Goal: Transaction & Acquisition: Purchase product/service

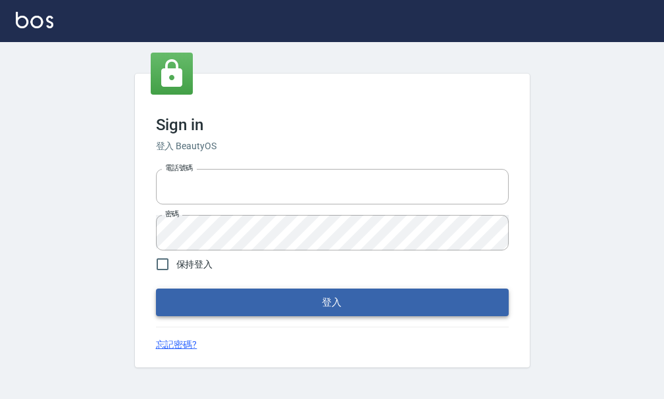
type input "25033354"
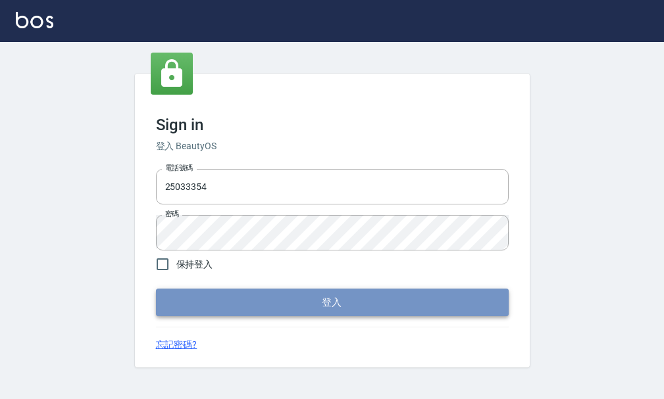
click at [175, 295] on button "登入" at bounding box center [332, 303] width 353 height 28
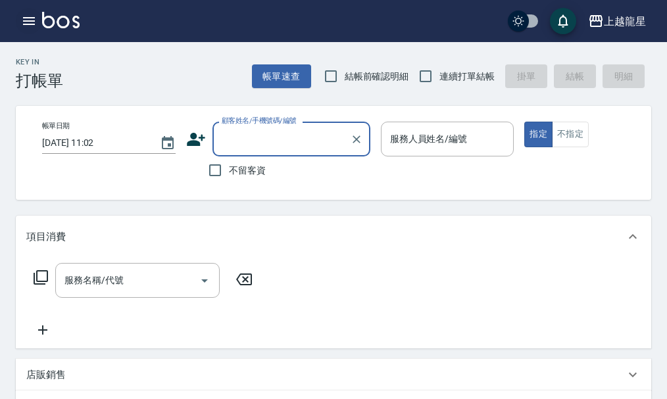
click at [27, 22] on icon "button" at bounding box center [29, 21] width 16 height 16
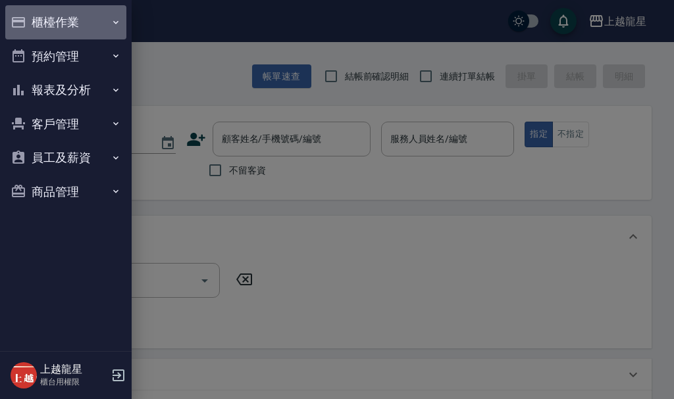
click at [59, 21] on button "櫃檯作業" at bounding box center [65, 22] width 121 height 34
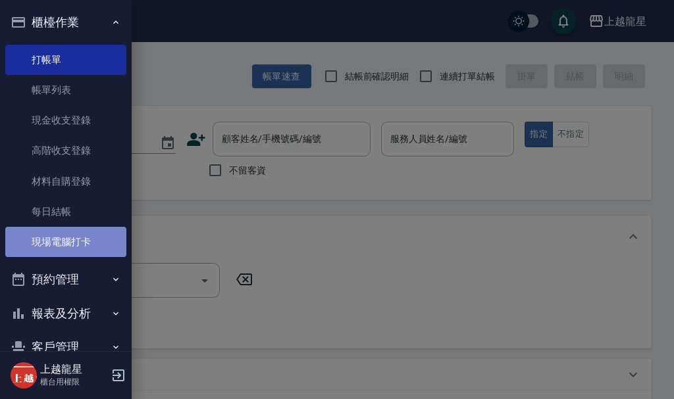
click at [93, 237] on link "現場電腦打卡" at bounding box center [65, 242] width 121 height 30
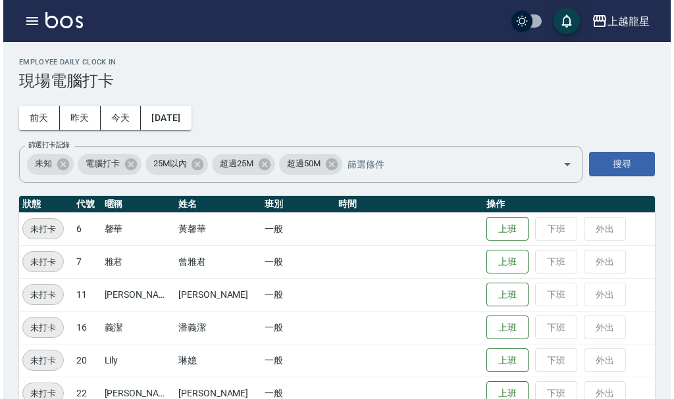
scroll to position [27, 0]
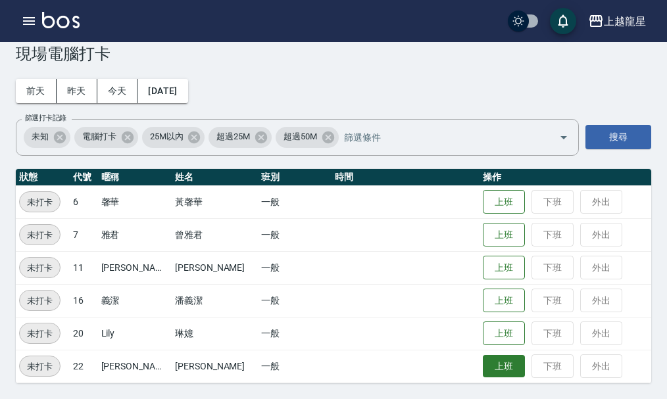
click at [491, 370] on button "上班" at bounding box center [504, 366] width 42 height 23
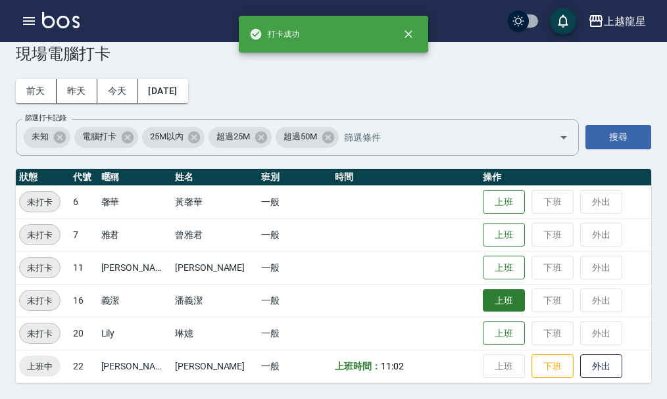
click at [493, 299] on button "上班" at bounding box center [504, 300] width 42 height 23
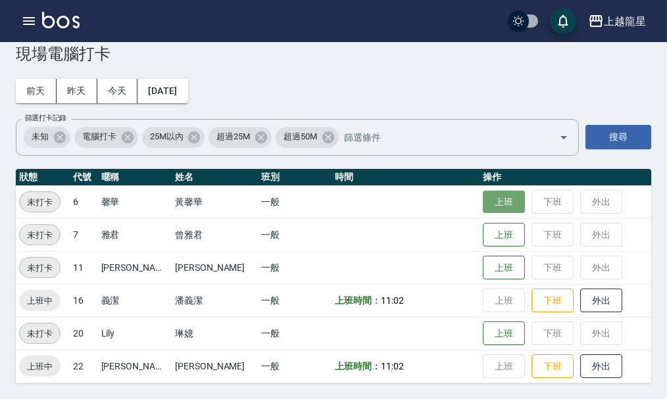
click at [503, 200] on button "上班" at bounding box center [504, 202] width 42 height 23
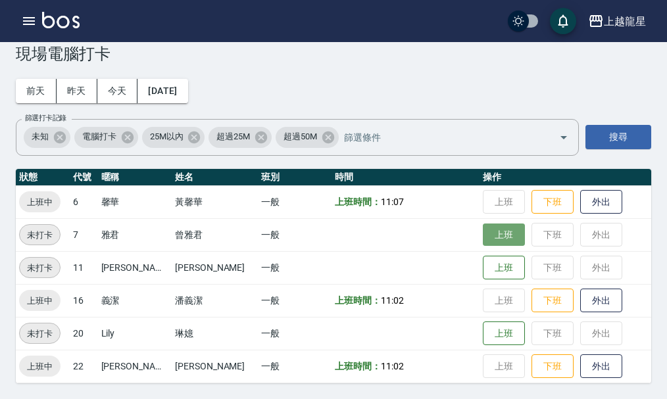
click at [483, 228] on button "上班" at bounding box center [504, 235] width 42 height 23
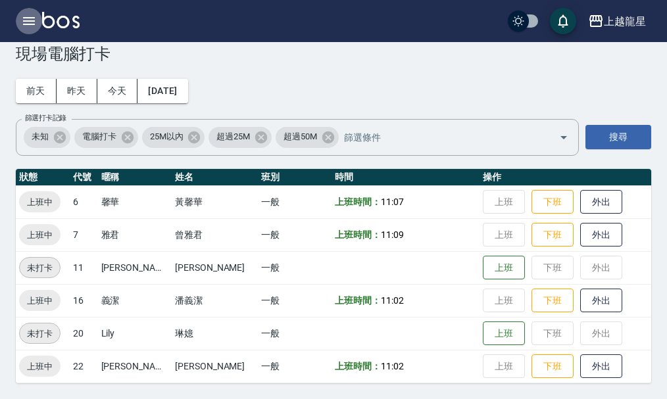
click at [28, 20] on icon "button" at bounding box center [29, 21] width 12 height 8
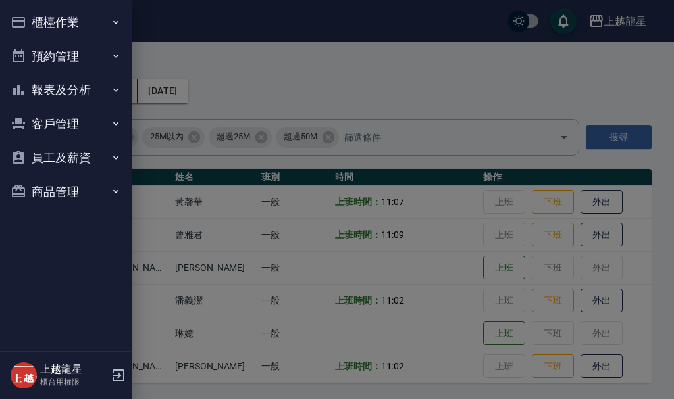
click at [61, 23] on button "櫃檯作業" at bounding box center [65, 22] width 121 height 34
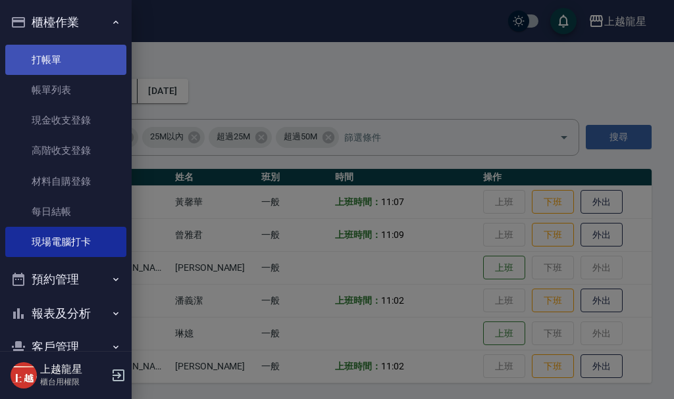
click at [55, 57] on link "打帳單" at bounding box center [65, 60] width 121 height 30
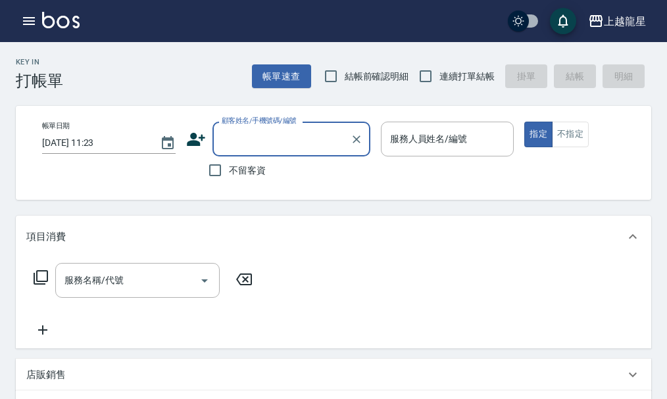
type input "ㄗ"
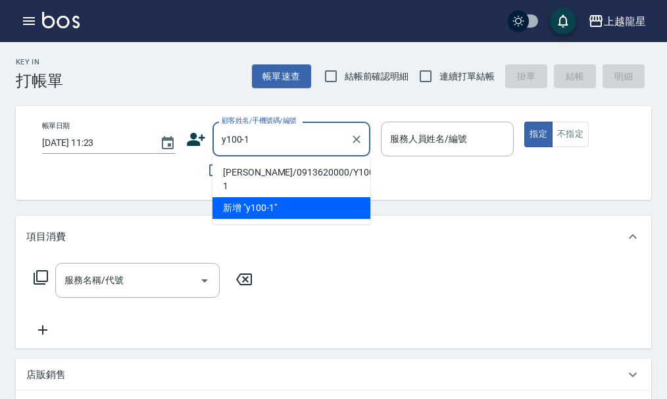
click at [276, 173] on li "楊雅菁/0913620000/Y100-1" at bounding box center [291, 180] width 158 height 36
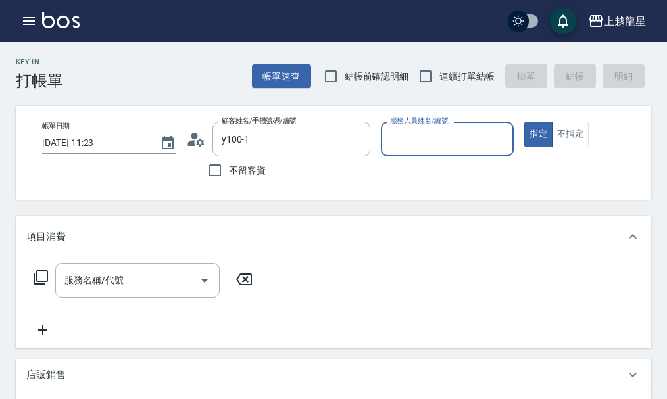
type input "楊雅菁/0913620000/Y100-1"
type input "淑雲-25"
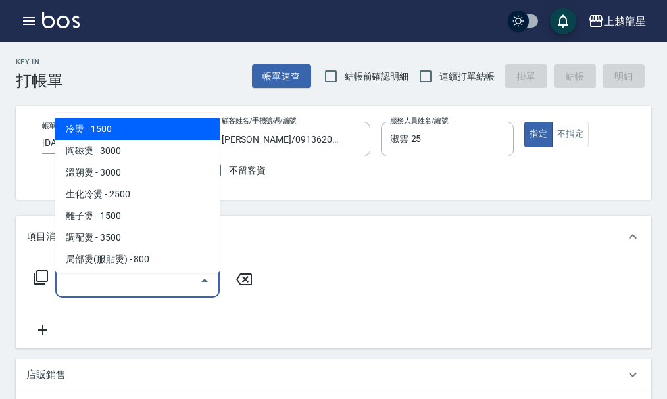
click at [95, 285] on div "服務名稱/代號 服務名稱/代號" at bounding box center [137, 280] width 164 height 35
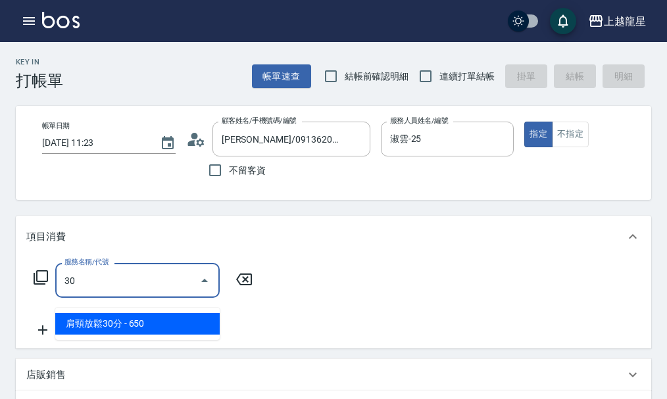
type input "302"
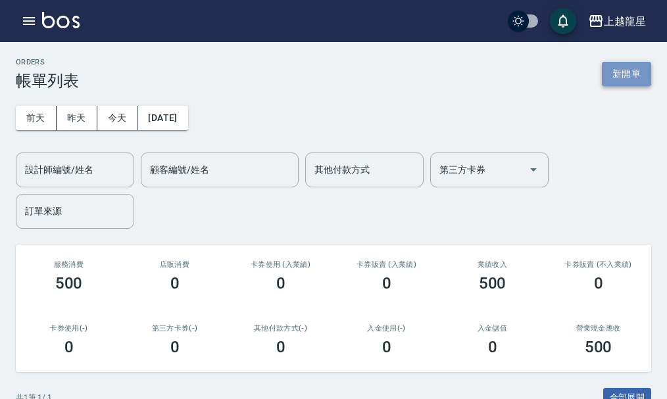
click at [623, 74] on button "新開單" at bounding box center [626, 74] width 49 height 24
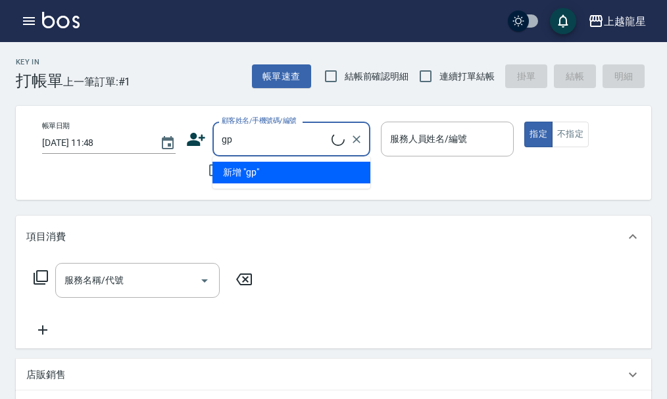
type input "g"
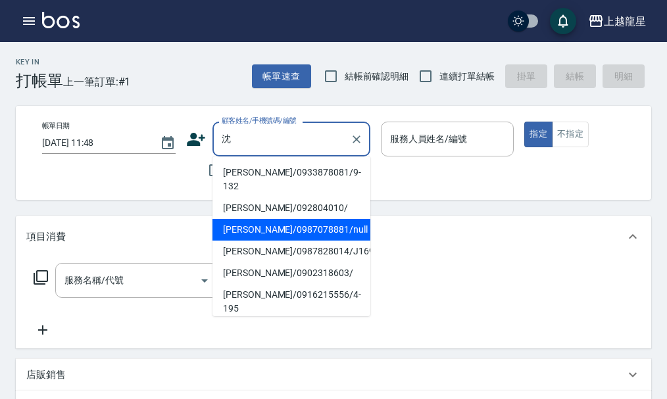
click at [230, 219] on li "沈頌欽/0987078881/null" at bounding box center [291, 230] width 158 height 22
type input "沈頌欽/0987078881/null"
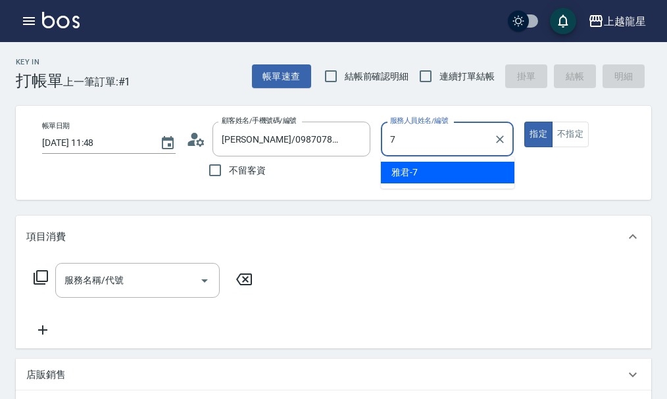
type input "雅君-7"
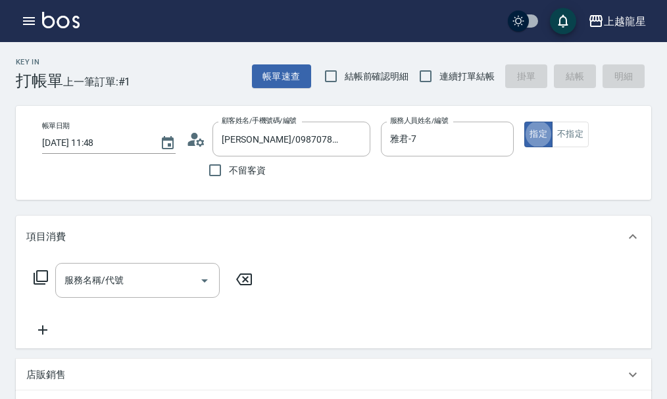
type button "true"
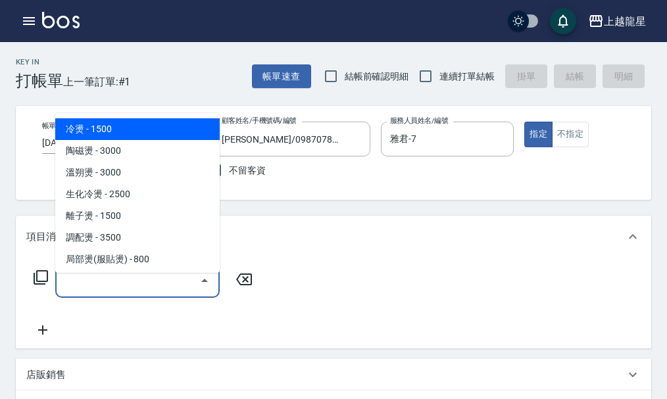
click at [103, 288] on input "服務名稱/代號" at bounding box center [127, 280] width 133 height 23
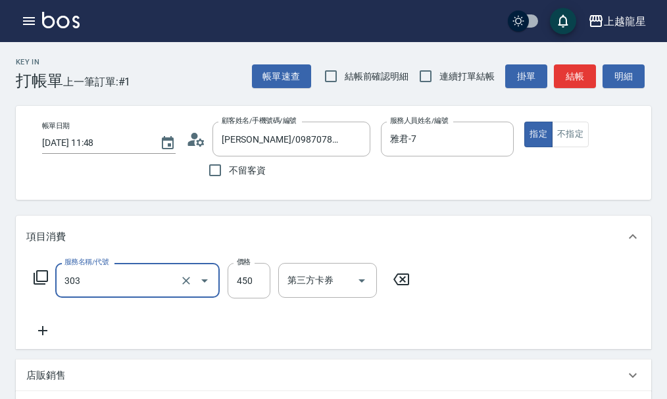
type input "剪髮(303)"
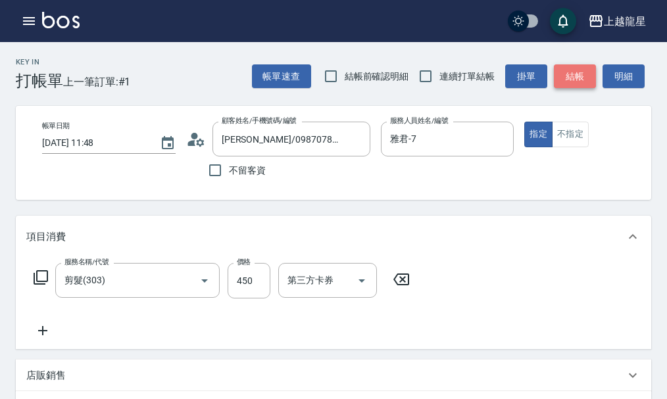
click at [572, 73] on button "結帳" at bounding box center [575, 76] width 42 height 24
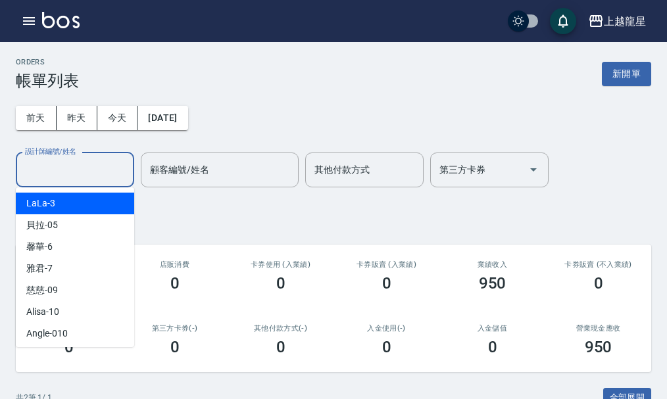
click at [87, 172] on input "設計師編號/姓名" at bounding box center [75, 170] width 107 height 23
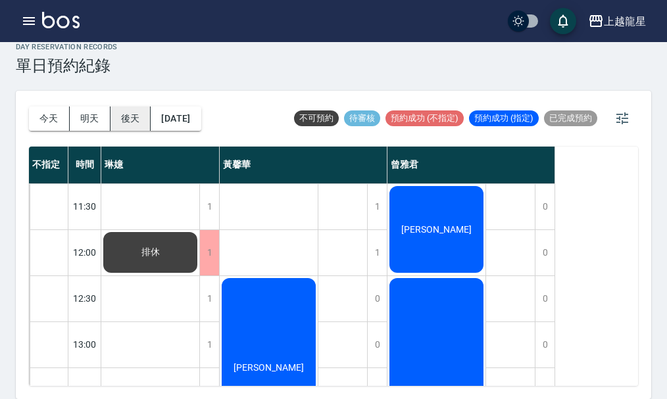
scroll to position [439, 0]
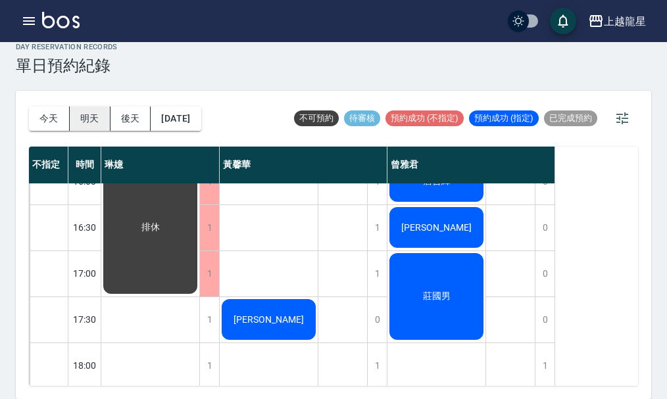
click at [78, 122] on button "明天" at bounding box center [90, 119] width 41 height 24
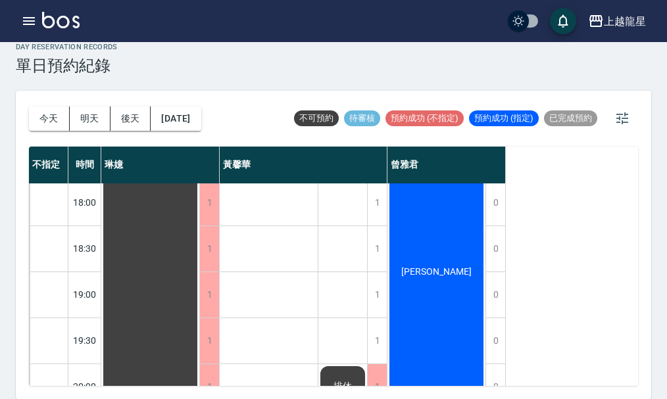
scroll to position [571, 0]
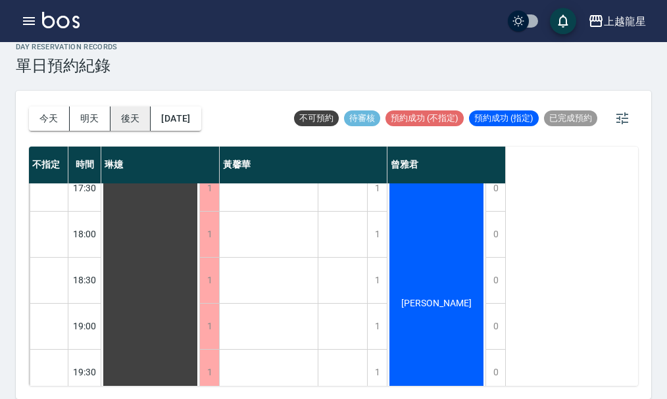
click at [134, 113] on button "後天" at bounding box center [131, 119] width 41 height 24
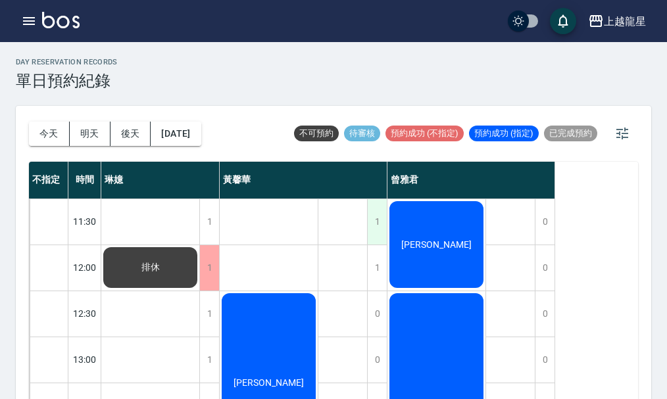
click at [374, 223] on div "1" at bounding box center [377, 221] width 20 height 45
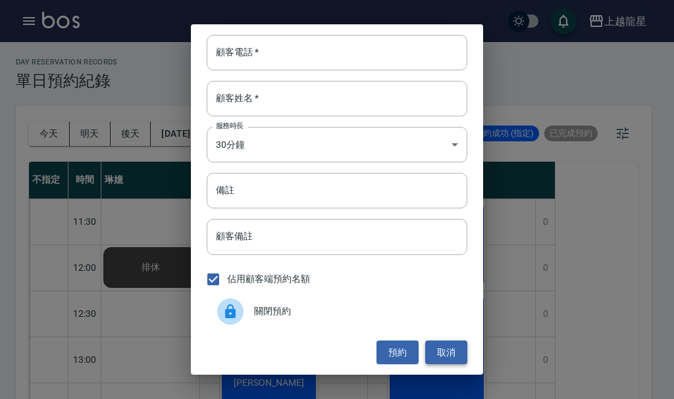
click at [443, 353] on button "取消" at bounding box center [446, 353] width 42 height 24
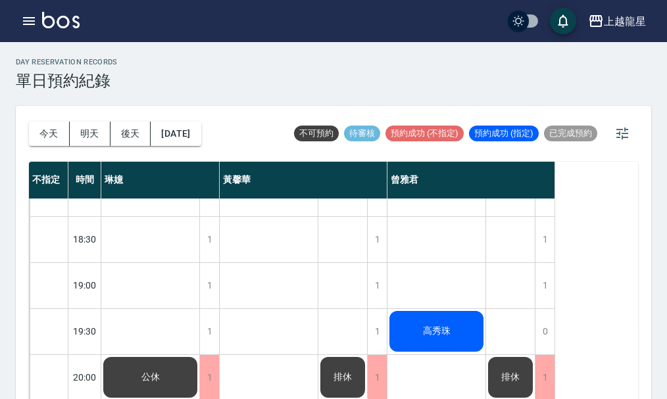
scroll to position [637, 0]
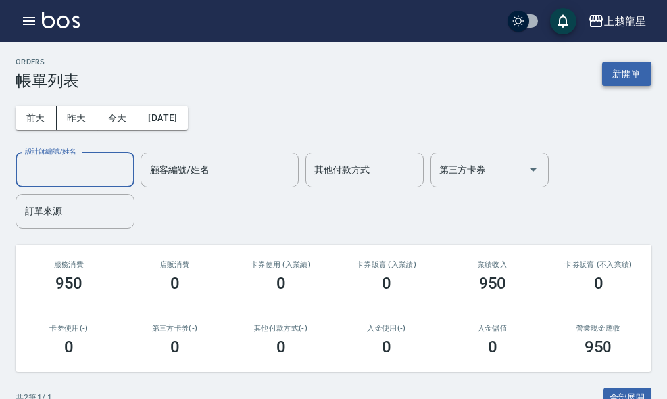
click at [636, 76] on button "新開單" at bounding box center [626, 74] width 49 height 24
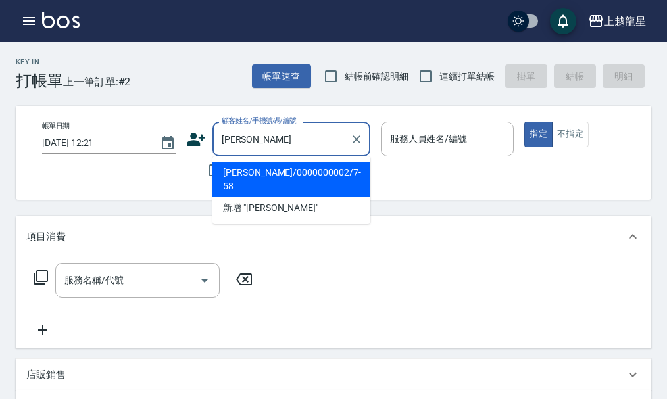
click at [271, 174] on li "丁昱婷/0000000002/7-58" at bounding box center [291, 180] width 158 height 36
type input "丁昱婷/0000000002/7-58"
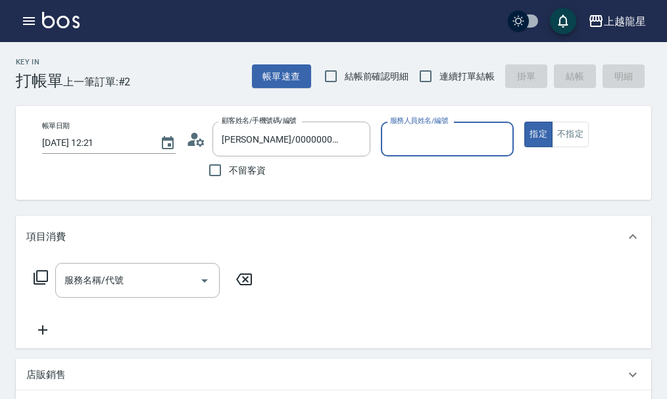
type input "馨華-6"
click at [141, 292] on input "服務名稱/代號" at bounding box center [127, 280] width 133 height 23
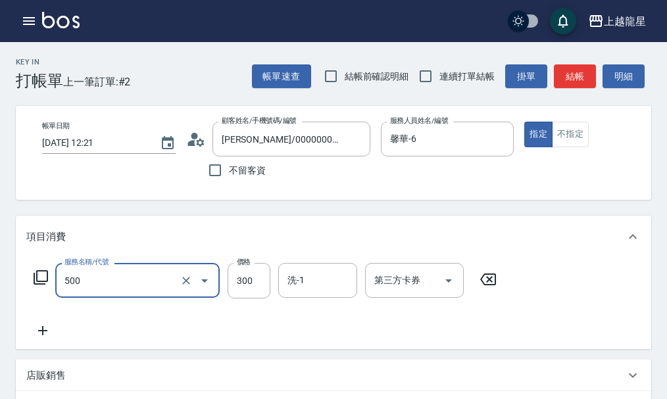
type input "一般洗髮(500)"
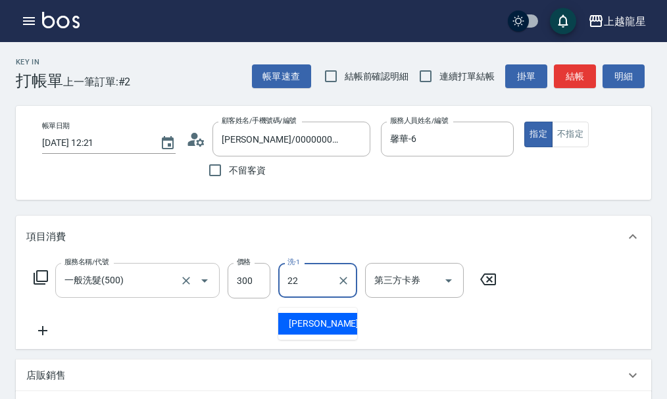
type input "阿琳-22"
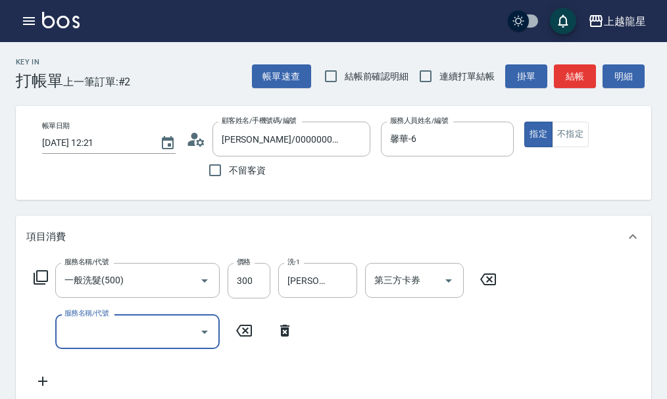
click at [97, 337] on input "服務名稱/代號" at bounding box center [127, 331] width 133 height 23
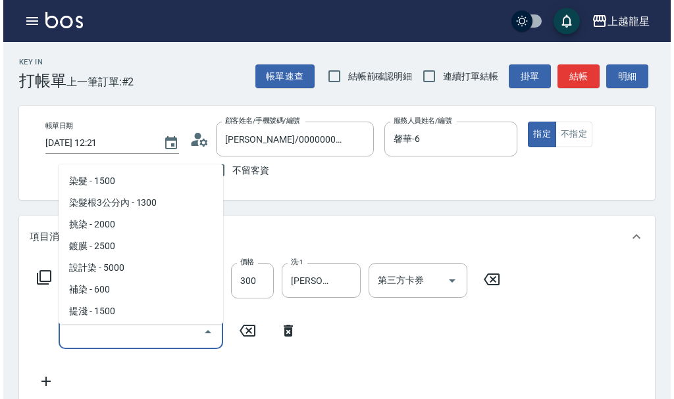
scroll to position [526, 0]
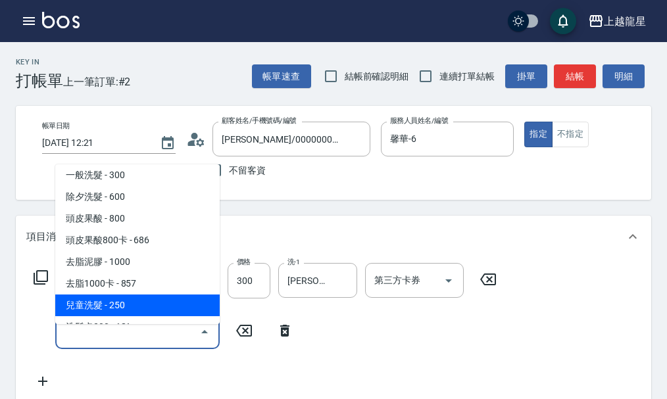
click at [284, 339] on icon at bounding box center [284, 331] width 33 height 16
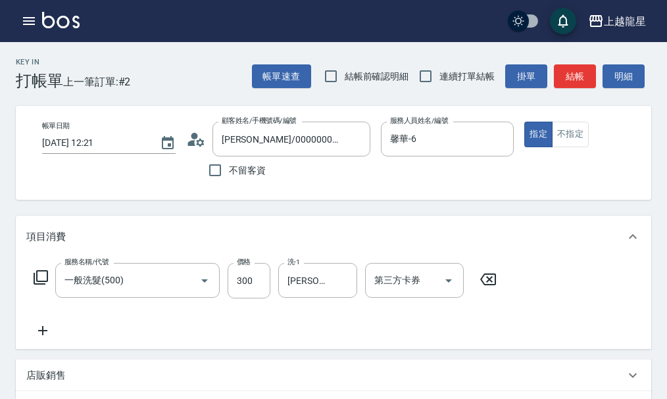
click at [39, 283] on icon at bounding box center [41, 278] width 16 height 16
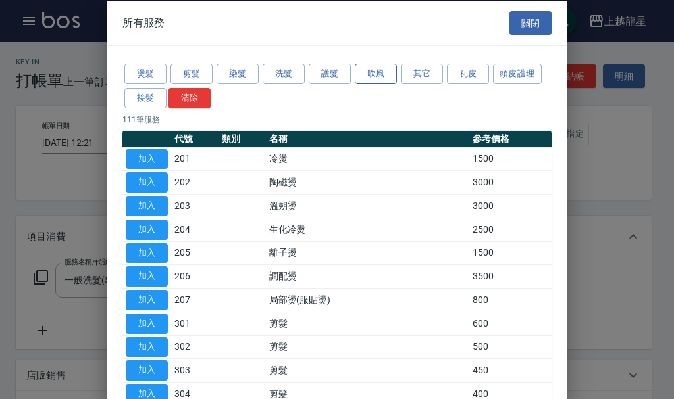
click at [378, 74] on button "吹風" at bounding box center [376, 74] width 42 height 20
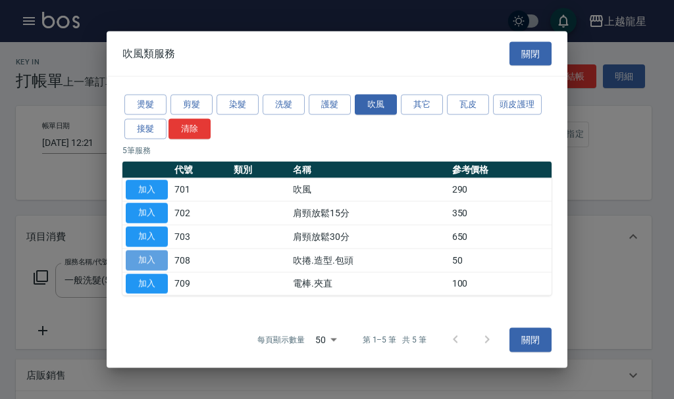
click at [159, 261] on button "加入" at bounding box center [147, 260] width 42 height 20
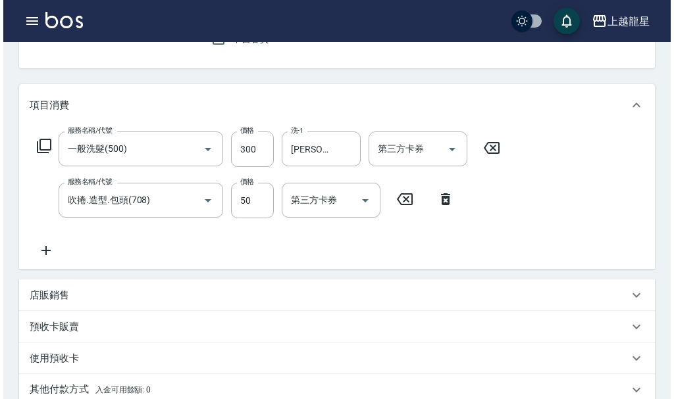
scroll to position [0, 0]
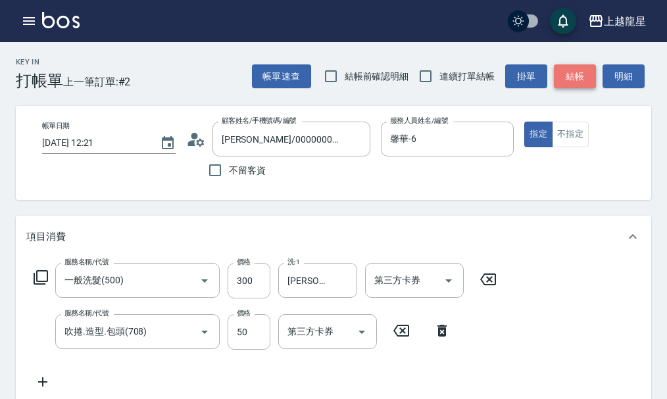
click at [574, 66] on button "結帳" at bounding box center [575, 76] width 42 height 24
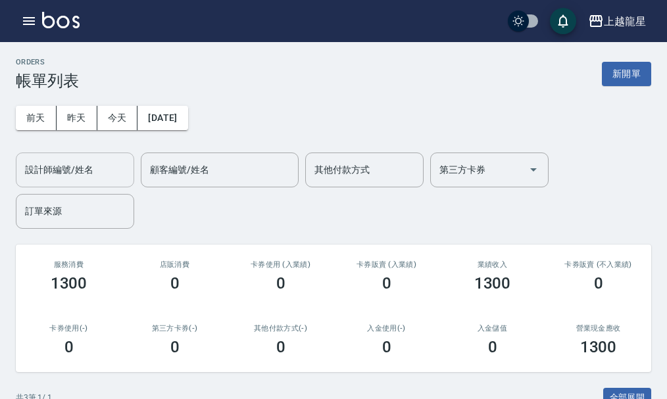
click at [93, 182] on div "設計師編號/姓名" at bounding box center [75, 170] width 118 height 35
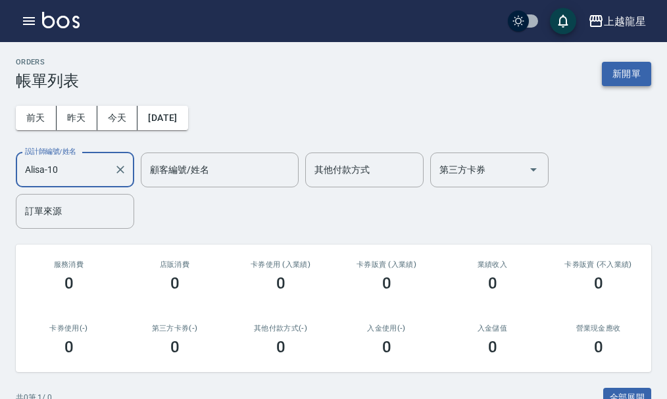
type input "Alisa-10"
click at [632, 70] on button "新開單" at bounding box center [626, 74] width 49 height 24
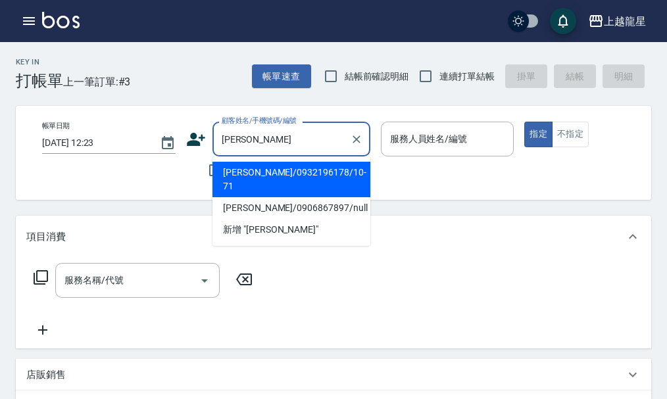
click at [274, 177] on li "陳芷凌/0932196178/10-71" at bounding box center [291, 180] width 158 height 36
type input "陳芷凌/0932196178/10-71"
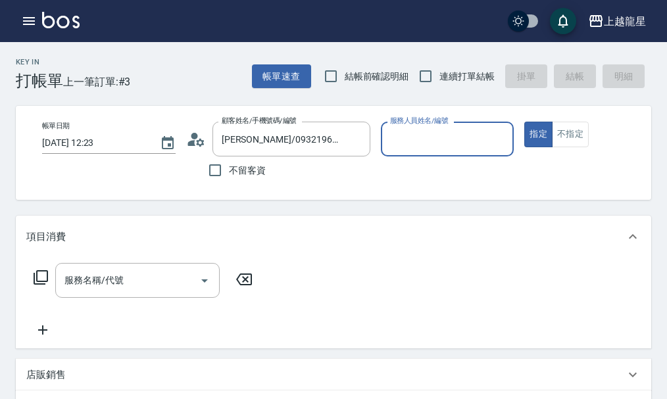
type input "Alisa-10"
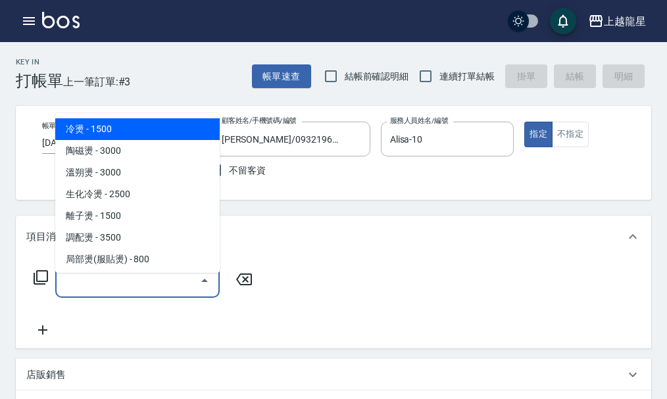
click at [158, 280] on input "服務名稱/代號" at bounding box center [127, 280] width 133 height 23
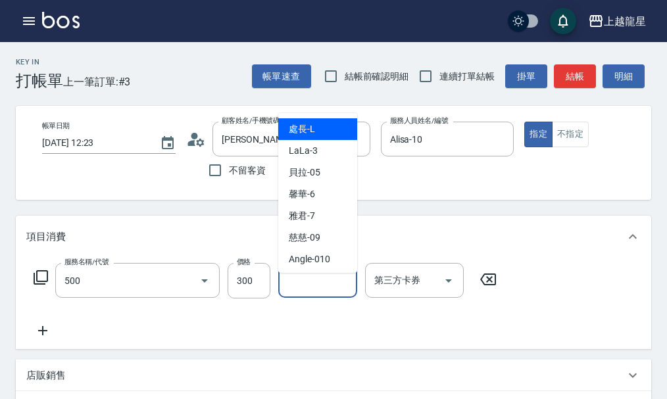
type input "一般洗髮(500)"
click at [345, 280] on input "洗-1" at bounding box center [317, 280] width 67 height 23
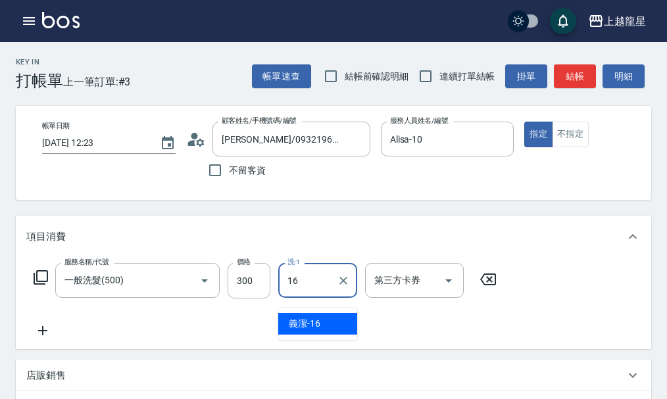
type input "義潔-16"
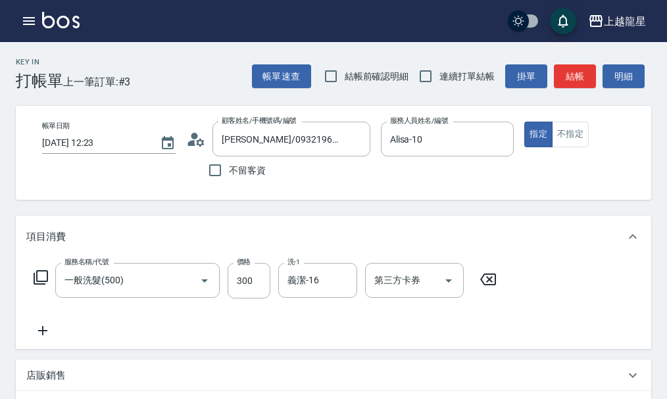
click at [41, 336] on icon at bounding box center [42, 330] width 9 height 9
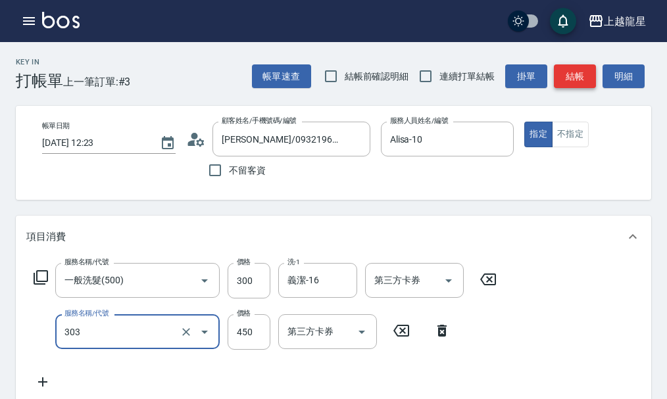
type input "剪髮(303)"
click at [566, 77] on button "結帳" at bounding box center [575, 76] width 42 height 24
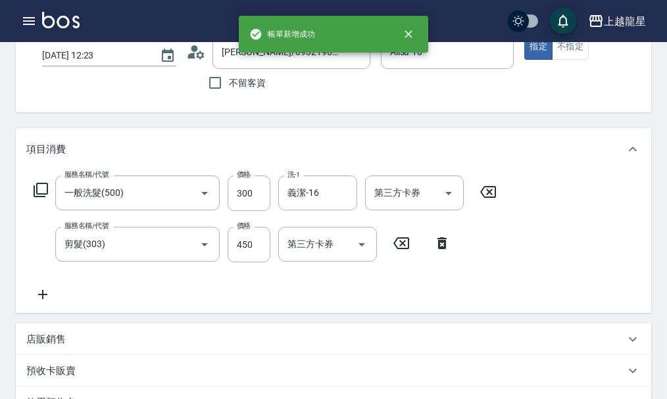
scroll to position [197, 0]
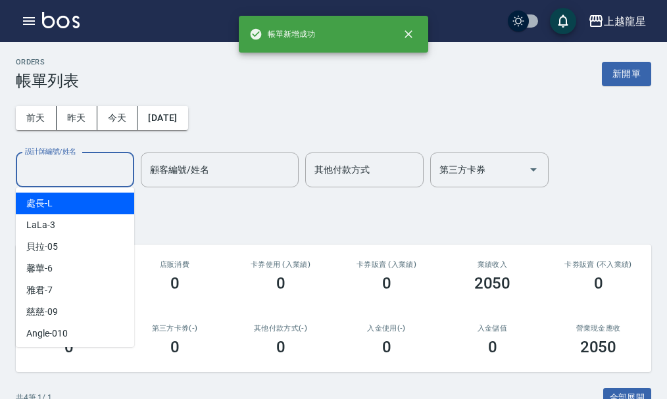
click at [53, 166] on input "設計師編號/姓名" at bounding box center [75, 170] width 107 height 23
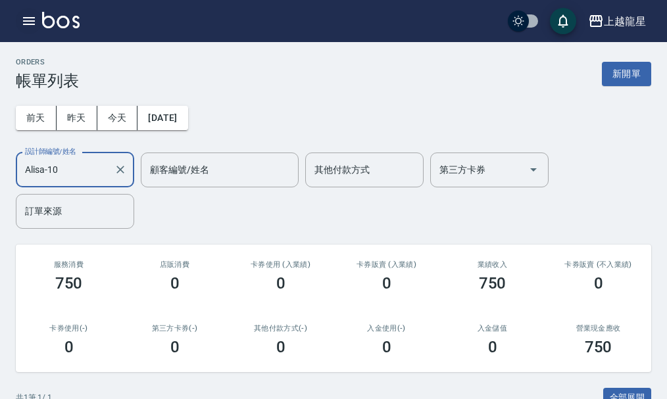
type input "Alisa-10"
click at [26, 16] on icon "button" at bounding box center [29, 21] width 16 height 16
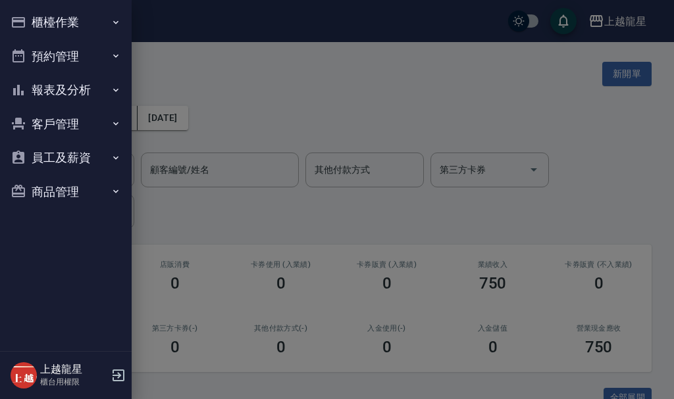
click at [36, 15] on button "櫃檯作業" at bounding box center [65, 22] width 121 height 34
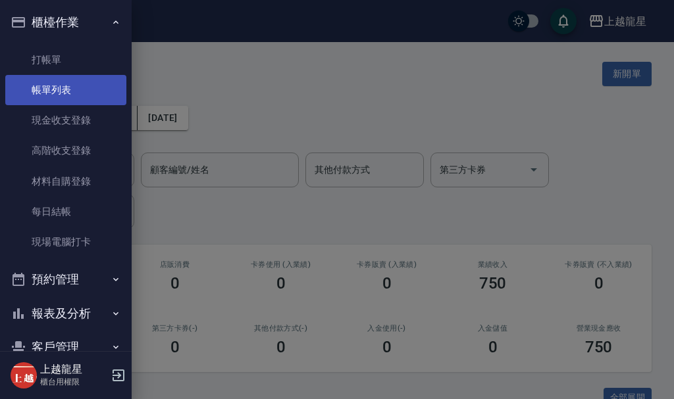
click at [95, 83] on link "帳單列表" at bounding box center [65, 90] width 121 height 30
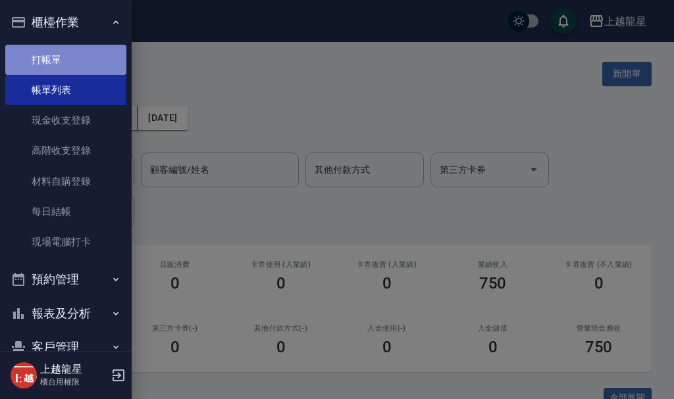
click at [91, 58] on link "打帳單" at bounding box center [65, 60] width 121 height 30
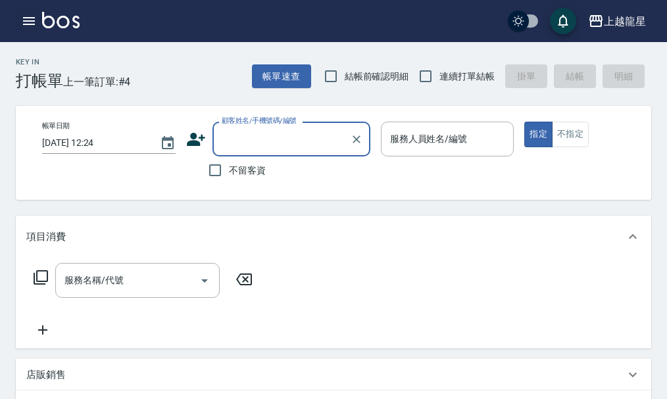
click at [30, 24] on icon "button" at bounding box center [29, 21] width 12 height 8
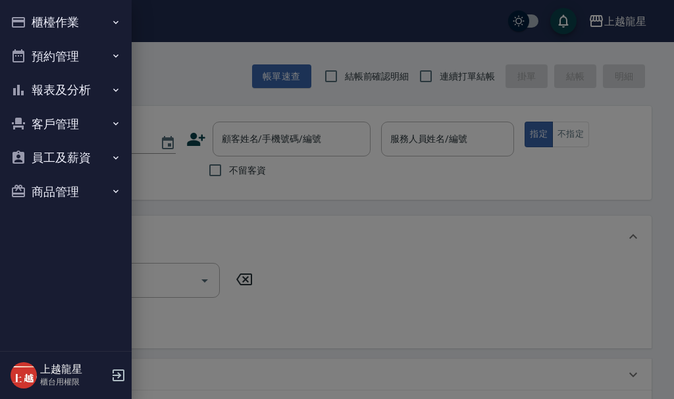
click at [30, 24] on button "櫃檯作業" at bounding box center [65, 22] width 121 height 34
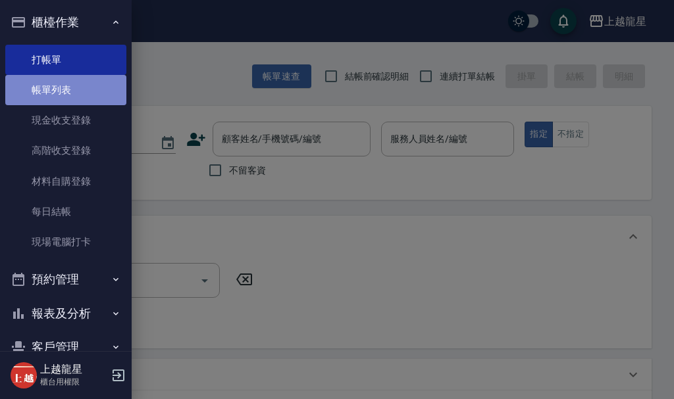
click at [88, 90] on link "帳單列表" at bounding box center [65, 90] width 121 height 30
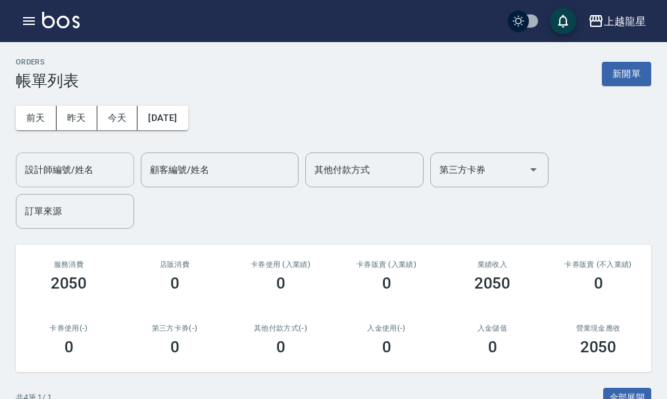
click at [110, 178] on input "設計師編號/姓名" at bounding box center [75, 170] width 107 height 23
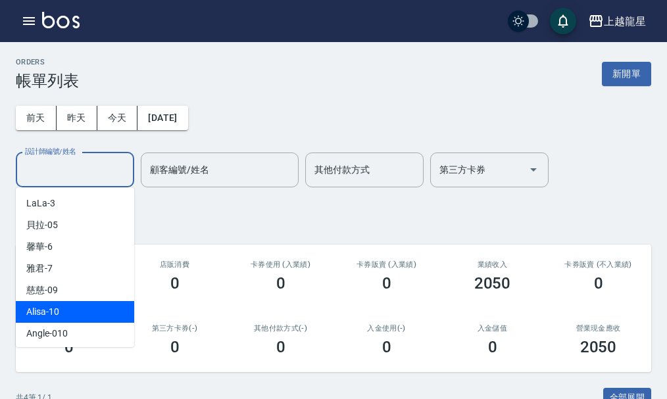
click at [89, 315] on div "Alisa -10" at bounding box center [75, 312] width 118 height 22
type input "Alisa-10"
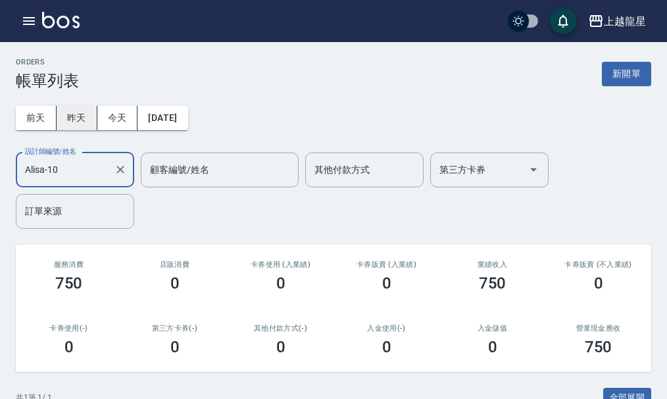
click at [92, 116] on button "昨天" at bounding box center [77, 118] width 41 height 24
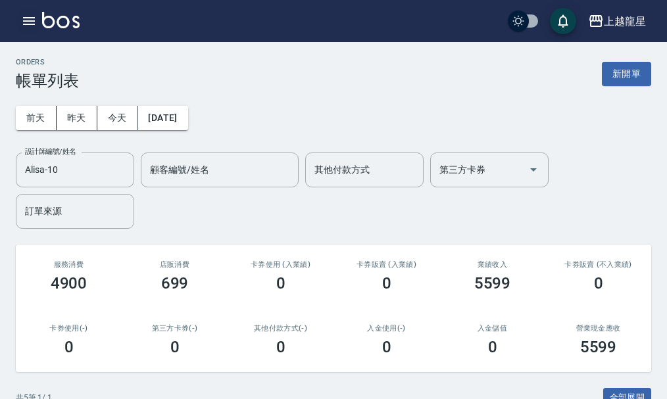
click at [28, 26] on icon "button" at bounding box center [29, 21] width 16 height 16
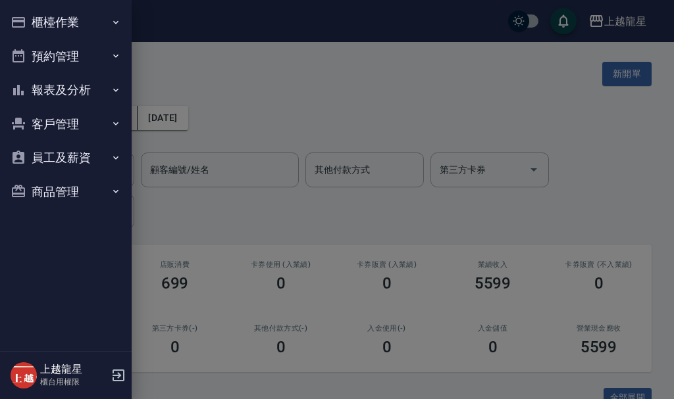
click at [41, 28] on button "櫃檯作業" at bounding box center [65, 22] width 121 height 34
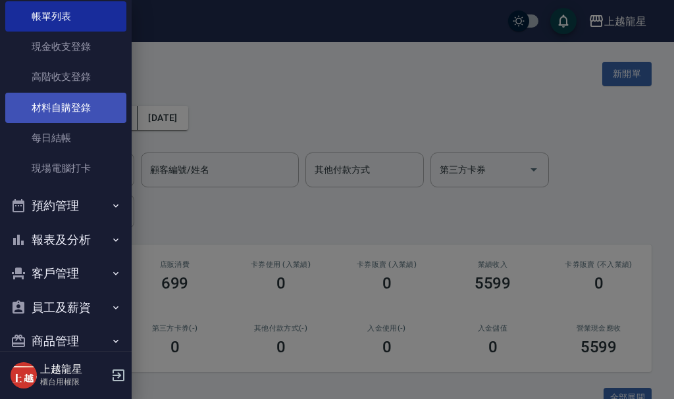
scroll to position [97, 0]
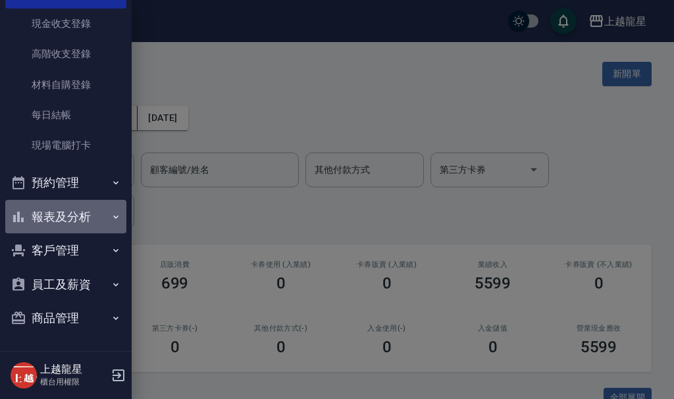
click at [85, 224] on button "報表及分析" at bounding box center [65, 217] width 121 height 34
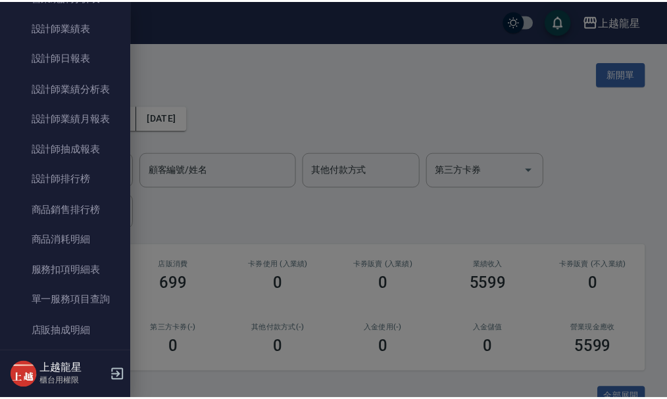
scroll to position [689, 0]
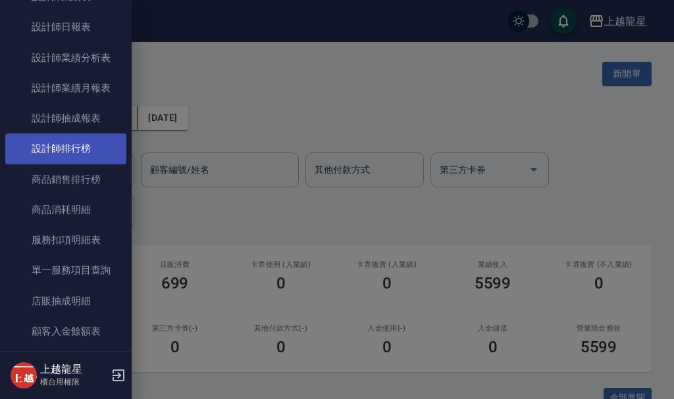
click at [87, 162] on link "設計師排行榜" at bounding box center [65, 149] width 121 height 30
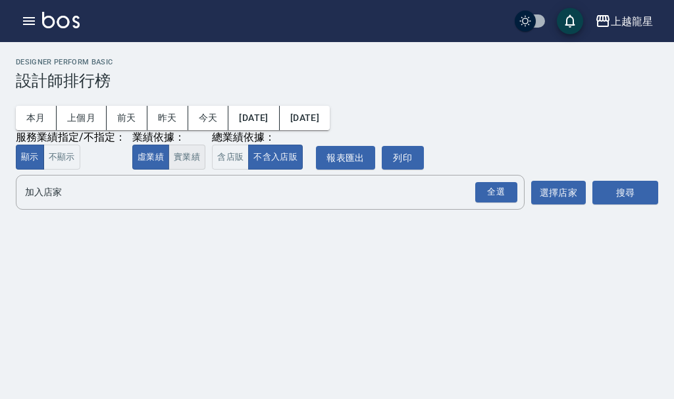
click at [195, 164] on button "實業績" at bounding box center [186, 158] width 37 height 26
click at [170, 198] on input "加入店家" at bounding box center [260, 192] width 477 height 23
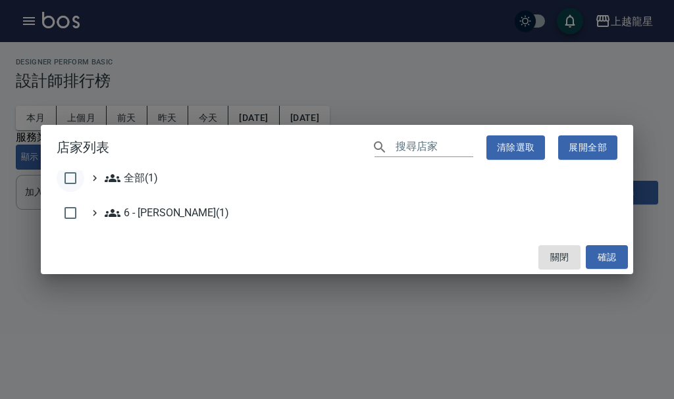
click at [65, 177] on input "checkbox" at bounding box center [71, 178] width 28 height 28
checkbox input "true"
click at [590, 268] on button "確認" at bounding box center [607, 257] width 42 height 24
checkbox input "false"
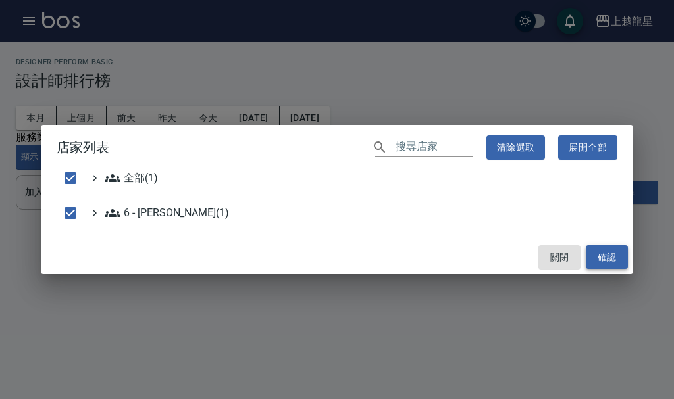
checkbox input "false"
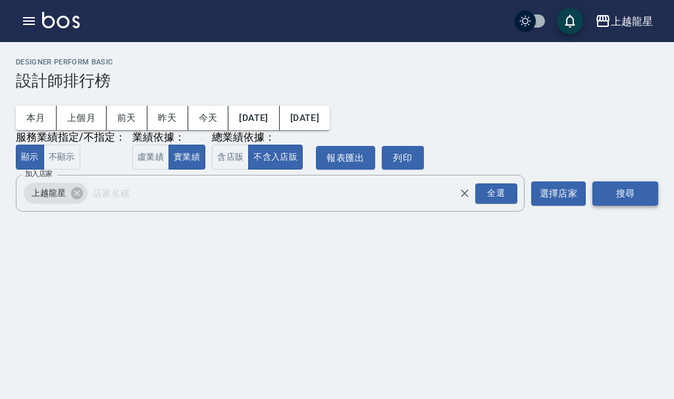
click at [609, 195] on button "搜尋" at bounding box center [625, 194] width 66 height 24
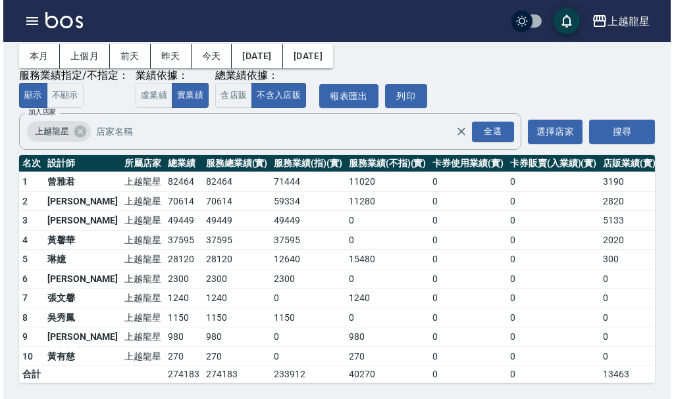
scroll to position [74, 0]
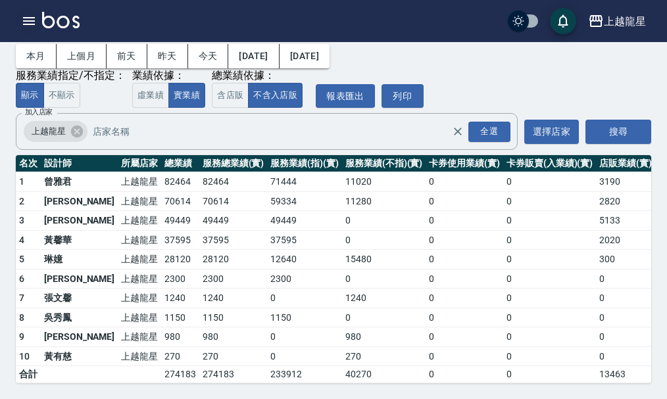
click at [24, 18] on icon "button" at bounding box center [29, 21] width 12 height 8
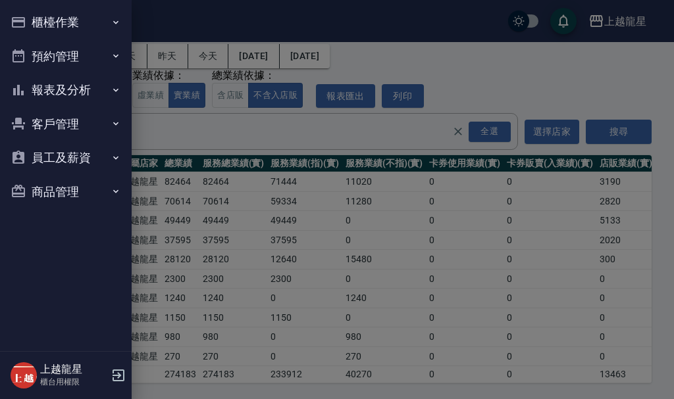
click at [24, 18] on icon "button" at bounding box center [18, 22] width 13 height 11
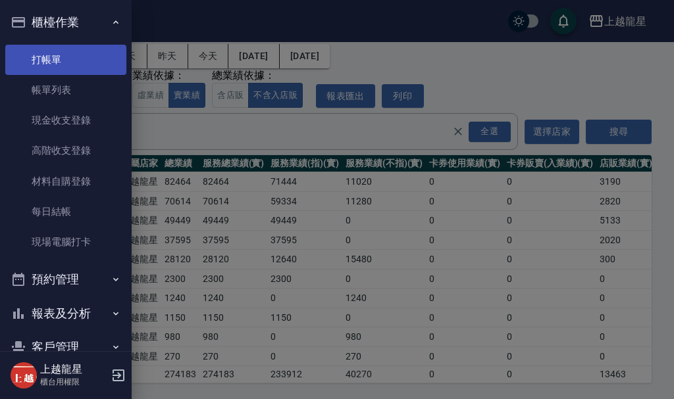
click at [53, 51] on link "打帳單" at bounding box center [65, 60] width 121 height 30
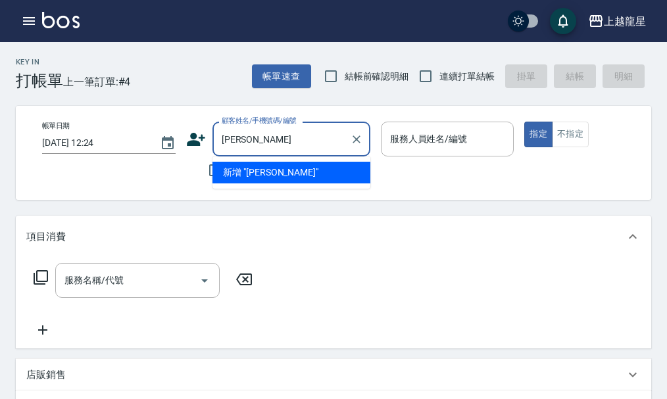
type input "林怡"
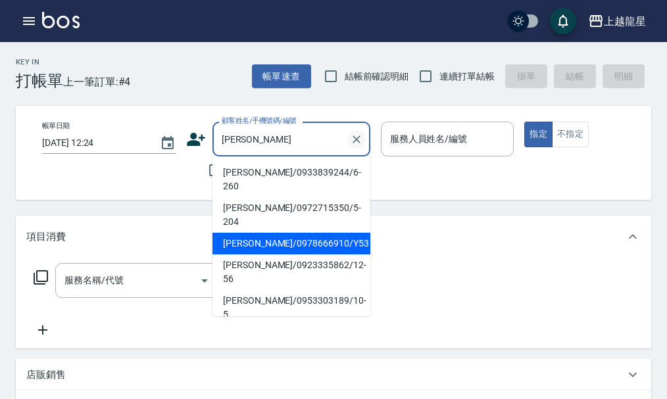
click at [357, 139] on icon "Clear" at bounding box center [357, 140] width 8 height 8
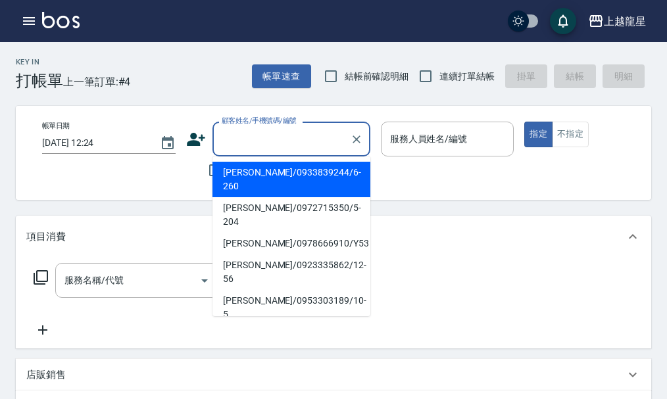
click at [188, 80] on div "Key In 打帳單 上一筆訂單:#4 帳單速查 結帳前確認明細 連續打單結帳 掛單 結帳 明細" at bounding box center [325, 66] width 651 height 48
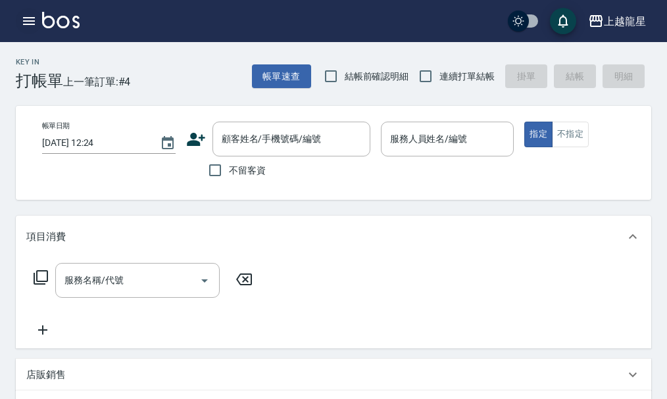
click at [28, 18] on icon "button" at bounding box center [29, 21] width 12 height 8
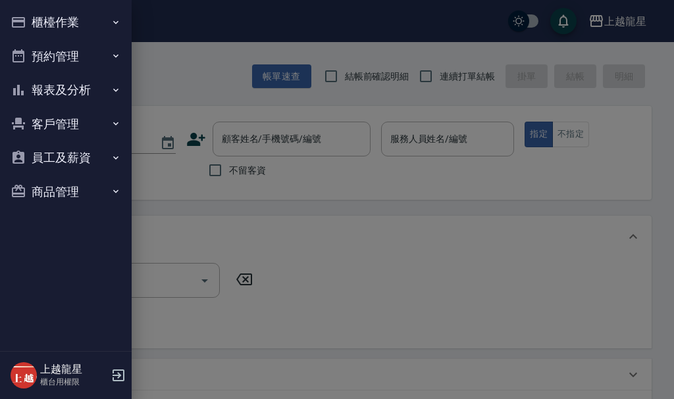
click at [28, 18] on button "櫃檯作業" at bounding box center [65, 22] width 121 height 34
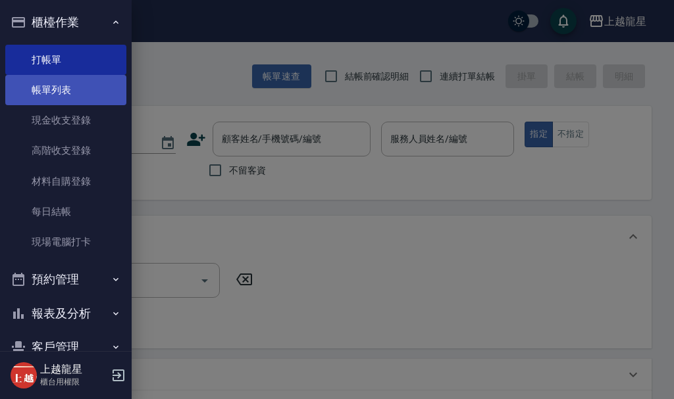
click at [66, 99] on link "帳單列表" at bounding box center [65, 90] width 121 height 30
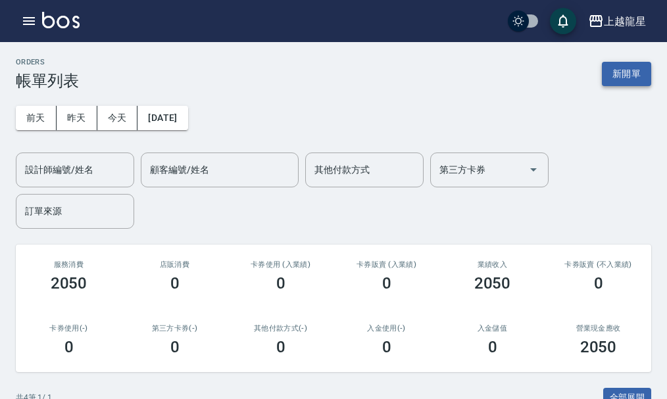
click at [636, 76] on button "新開單" at bounding box center [626, 74] width 49 height 24
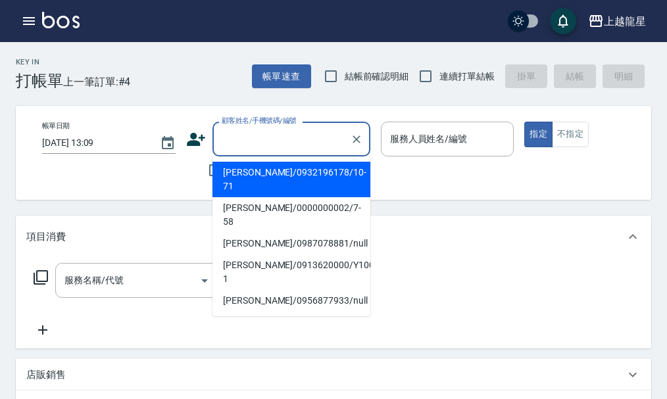
click at [254, 144] on input "顧客姓名/手機號碼/編號" at bounding box center [281, 139] width 126 height 23
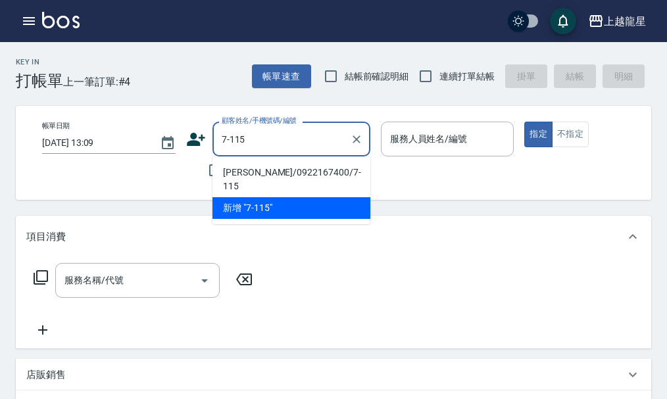
type input "周攸優/0922167400/7-115"
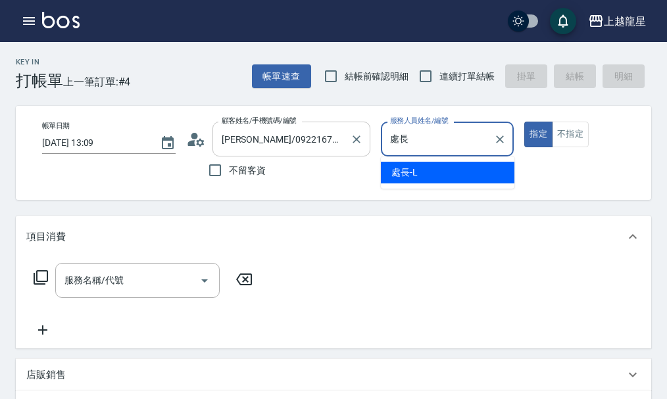
type input "處"
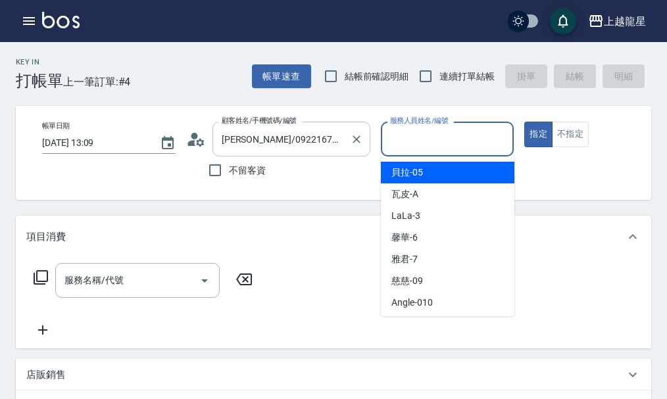
click at [358, 149] on div at bounding box center [355, 139] width 17 height 35
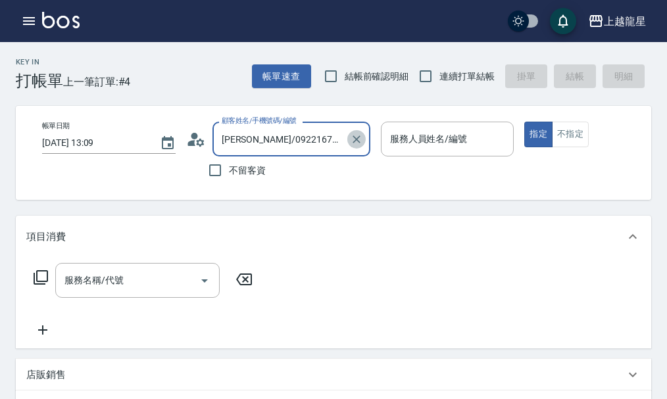
click at [352, 143] on icon "Clear" at bounding box center [356, 139] width 13 height 13
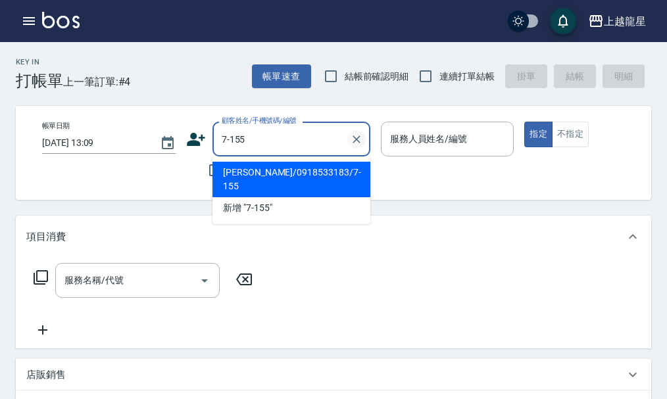
type input "蘇雅凡/0918533183/7-155"
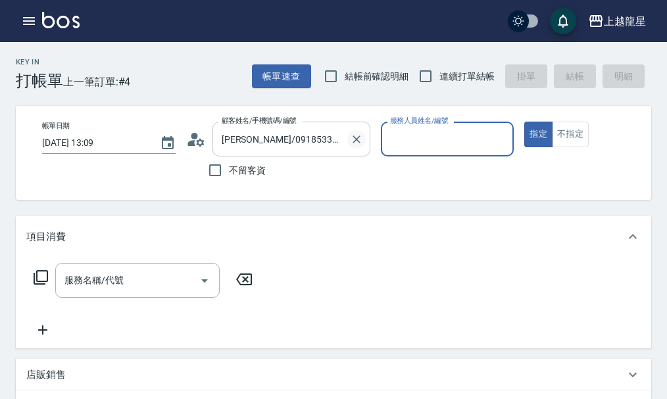
click at [524, 122] on button "指定" at bounding box center [538, 135] width 28 height 26
type button "true"
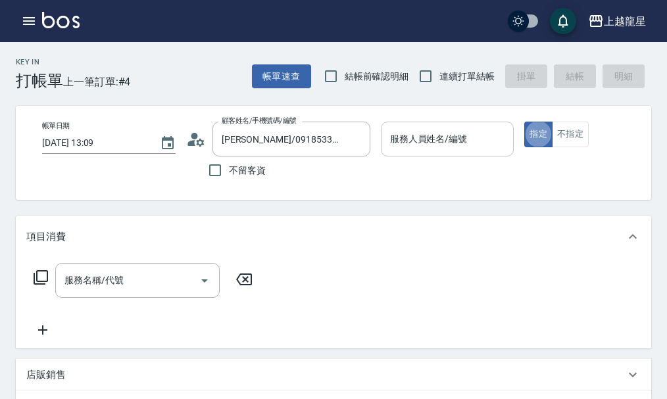
click at [423, 146] on input "服務人員姓名/編號" at bounding box center [448, 139] width 122 height 23
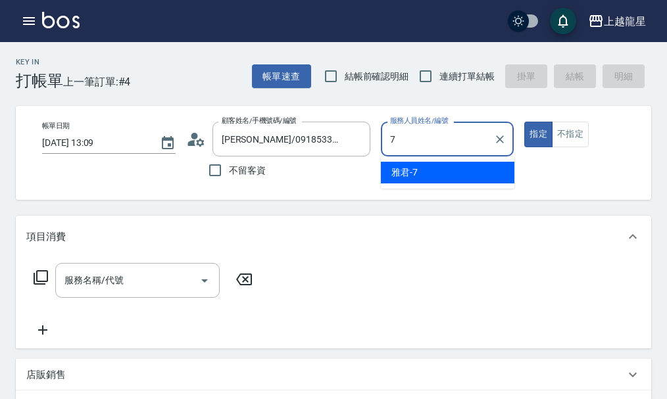
type input "雅君-7"
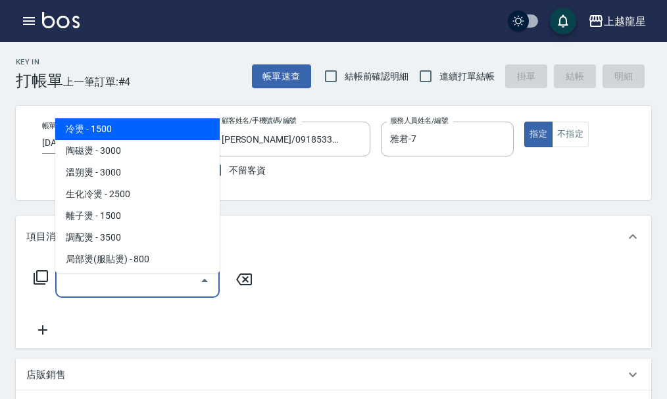
click at [62, 292] on input "服務名稱/代號" at bounding box center [127, 280] width 133 height 23
click at [45, 286] on icon at bounding box center [41, 278] width 16 height 16
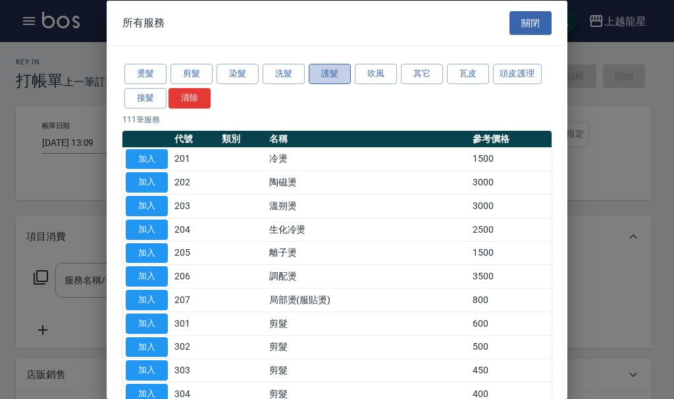
click at [320, 80] on button "護髮" at bounding box center [330, 74] width 42 height 20
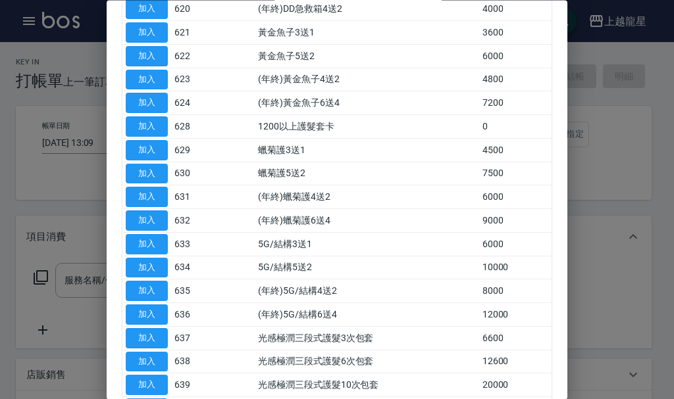
scroll to position [526, 0]
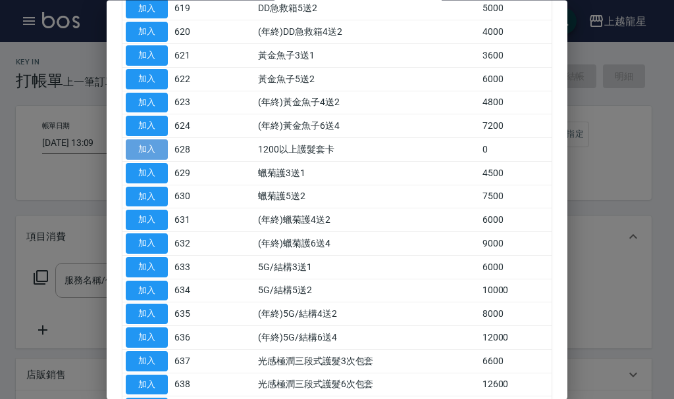
click at [158, 152] on button "加入" at bounding box center [147, 150] width 42 height 20
type input "1200以上護髮套卡(628)"
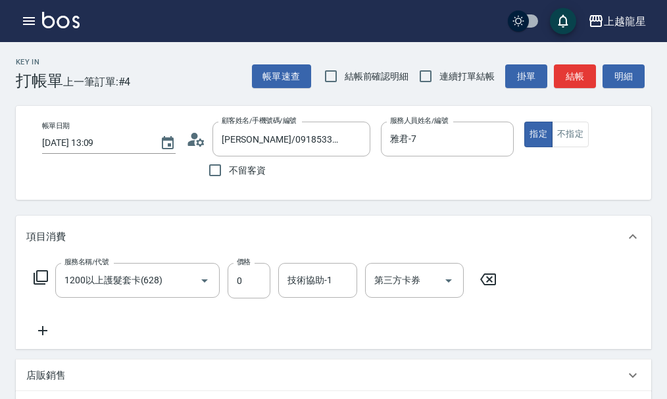
click at [32, 286] on div "服務名稱/代號 1200以上護髮套卡(628) 服務名稱/代號 價格 0 價格 技術協助-1 技術協助-1 第三方卡券 第三方卡券" at bounding box center [265, 281] width 478 height 36
click at [42, 281] on icon at bounding box center [41, 277] width 14 height 14
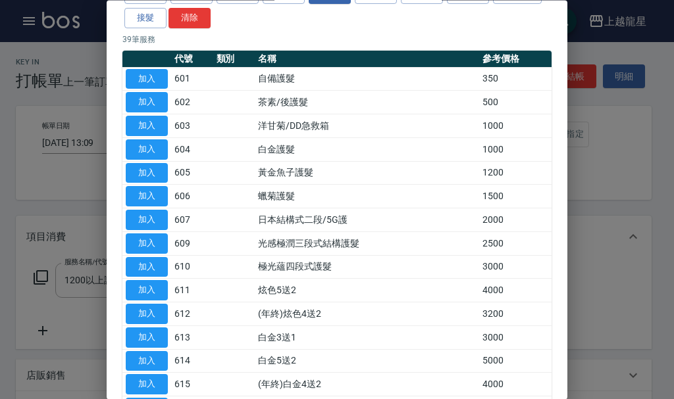
scroll to position [0, 0]
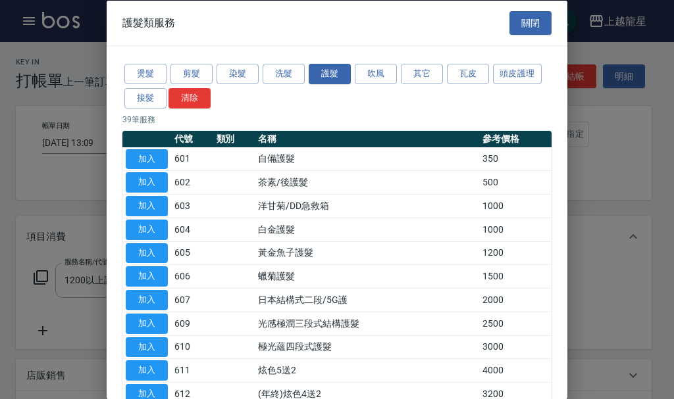
click at [591, 206] on div at bounding box center [337, 199] width 674 height 399
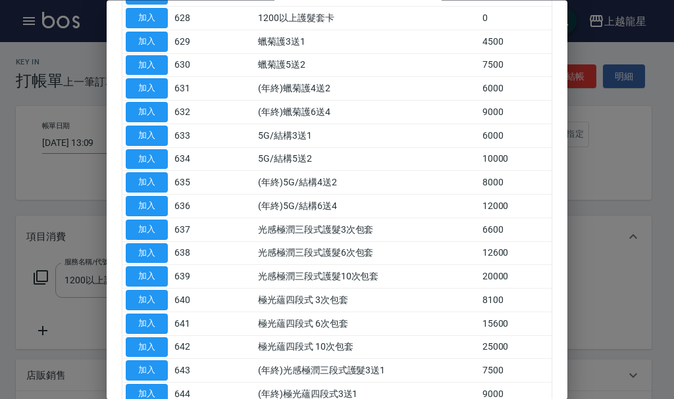
scroll to position [737, 0]
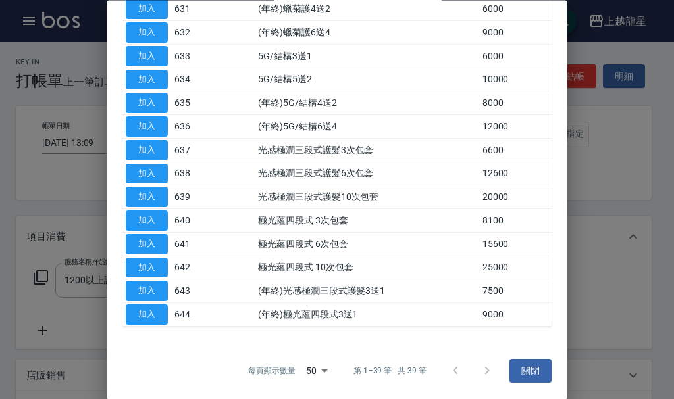
click at [657, 205] on div at bounding box center [337, 199] width 674 height 399
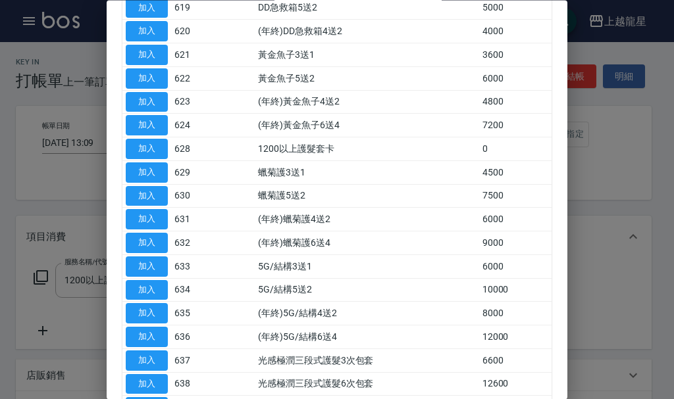
scroll to position [526, 0]
click at [586, 121] on div at bounding box center [337, 199] width 674 height 399
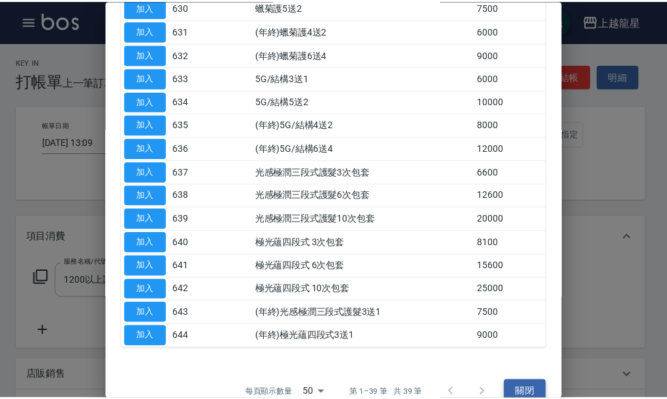
scroll to position [737, 0]
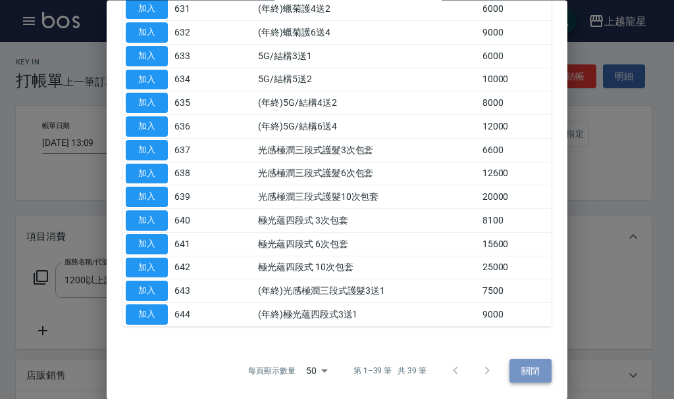
click at [527, 374] on button "關閉" at bounding box center [530, 371] width 42 height 24
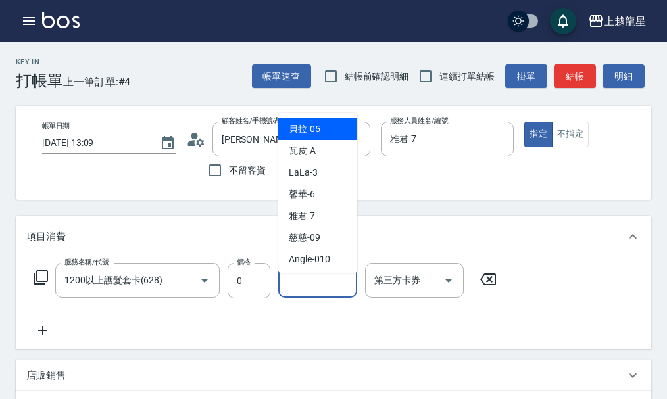
click at [303, 292] on input "技術協助-1" at bounding box center [317, 280] width 67 height 23
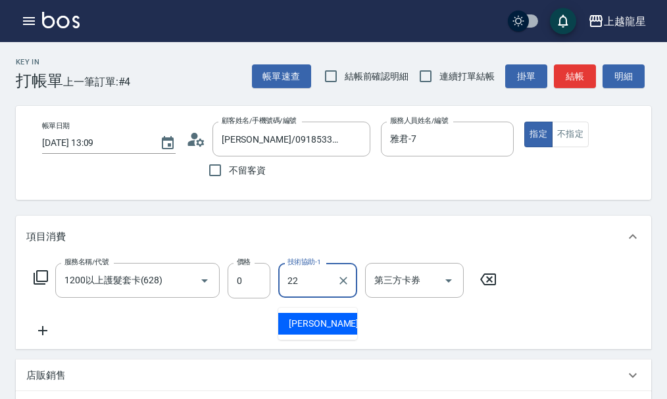
type input "阿琳-22"
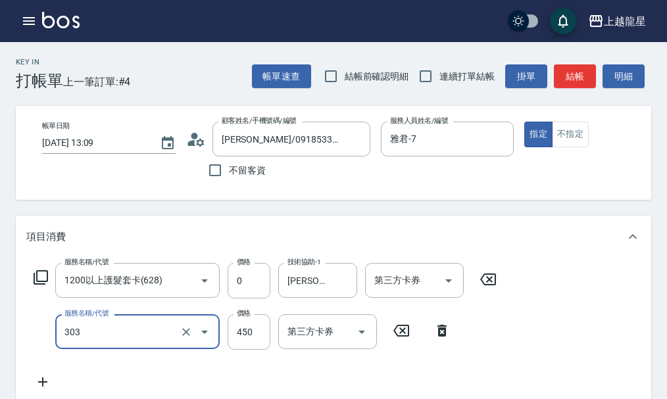
type input "剪髮(303)"
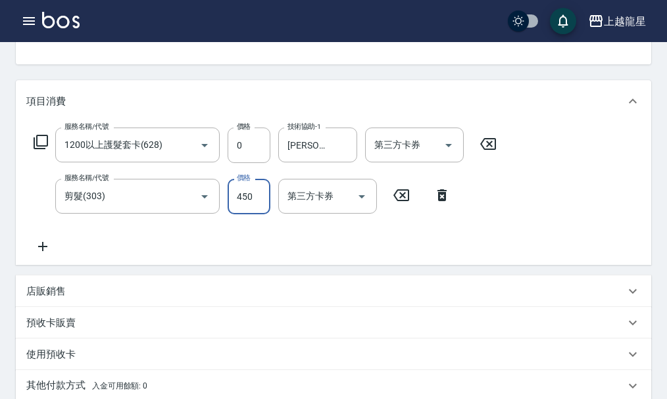
scroll to position [0, 0]
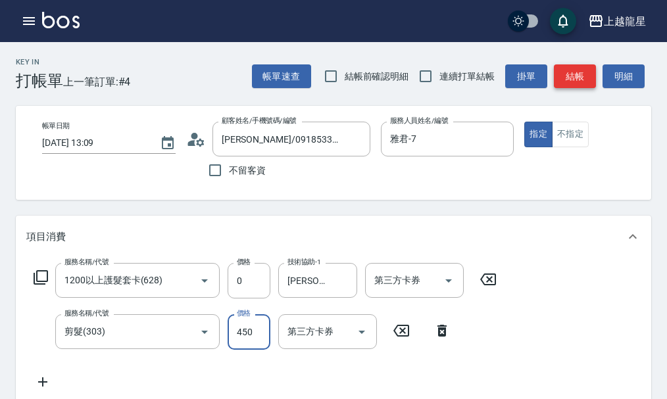
click at [584, 74] on button "結帳" at bounding box center [575, 76] width 42 height 24
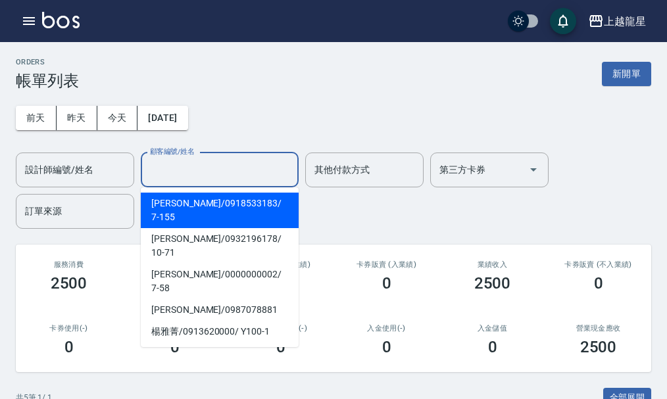
click at [187, 165] on input "顧客編號/姓名" at bounding box center [220, 170] width 146 height 23
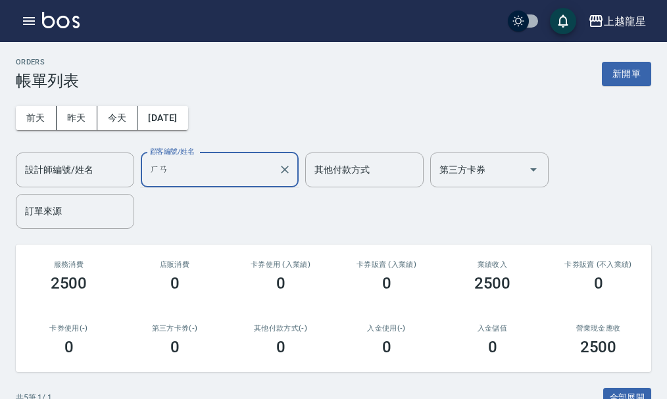
type input "韓"
click at [183, 170] on input "09119577" at bounding box center [210, 170] width 126 height 23
type input "091195577"
click at [284, 170] on icon "Clear" at bounding box center [285, 170] width 8 height 8
